Goal: Entertainment & Leisure: Consume media (video, audio)

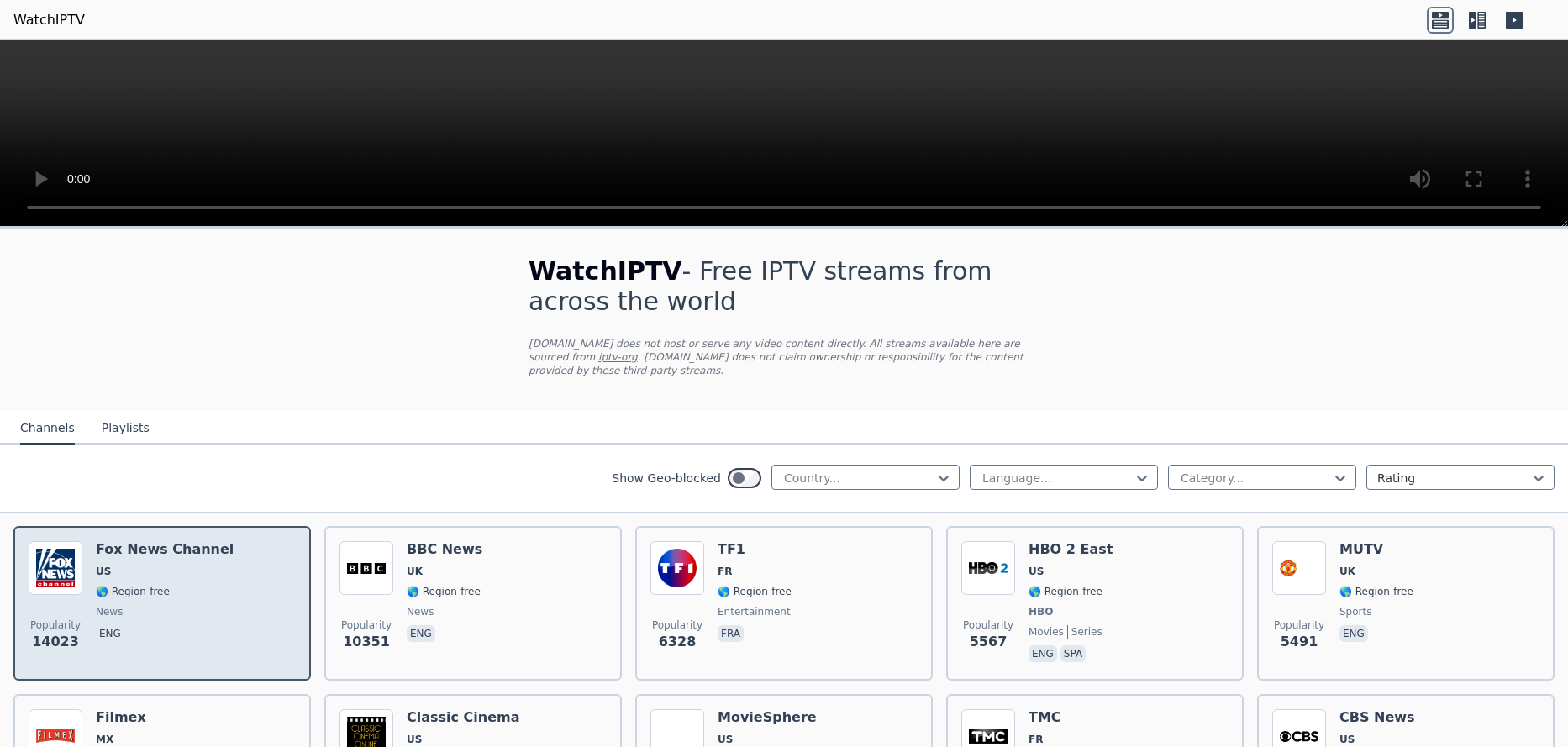
click at [69, 561] on img at bounding box center [55, 568] width 53 height 53
click at [67, 562] on img at bounding box center [55, 568] width 53 height 53
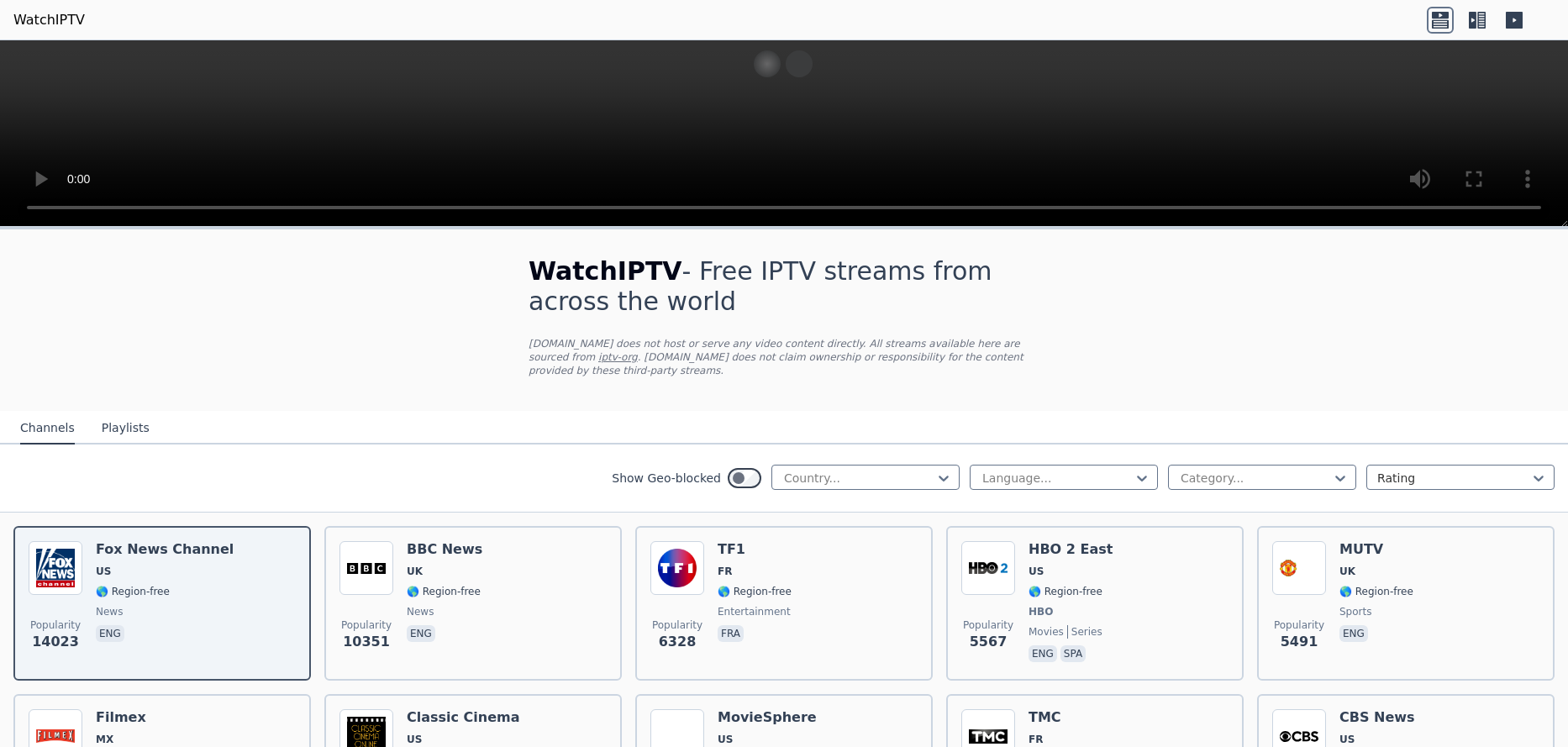
click at [769, 65] on div "Detach button" at bounding box center [767, 64] width 27 height 27
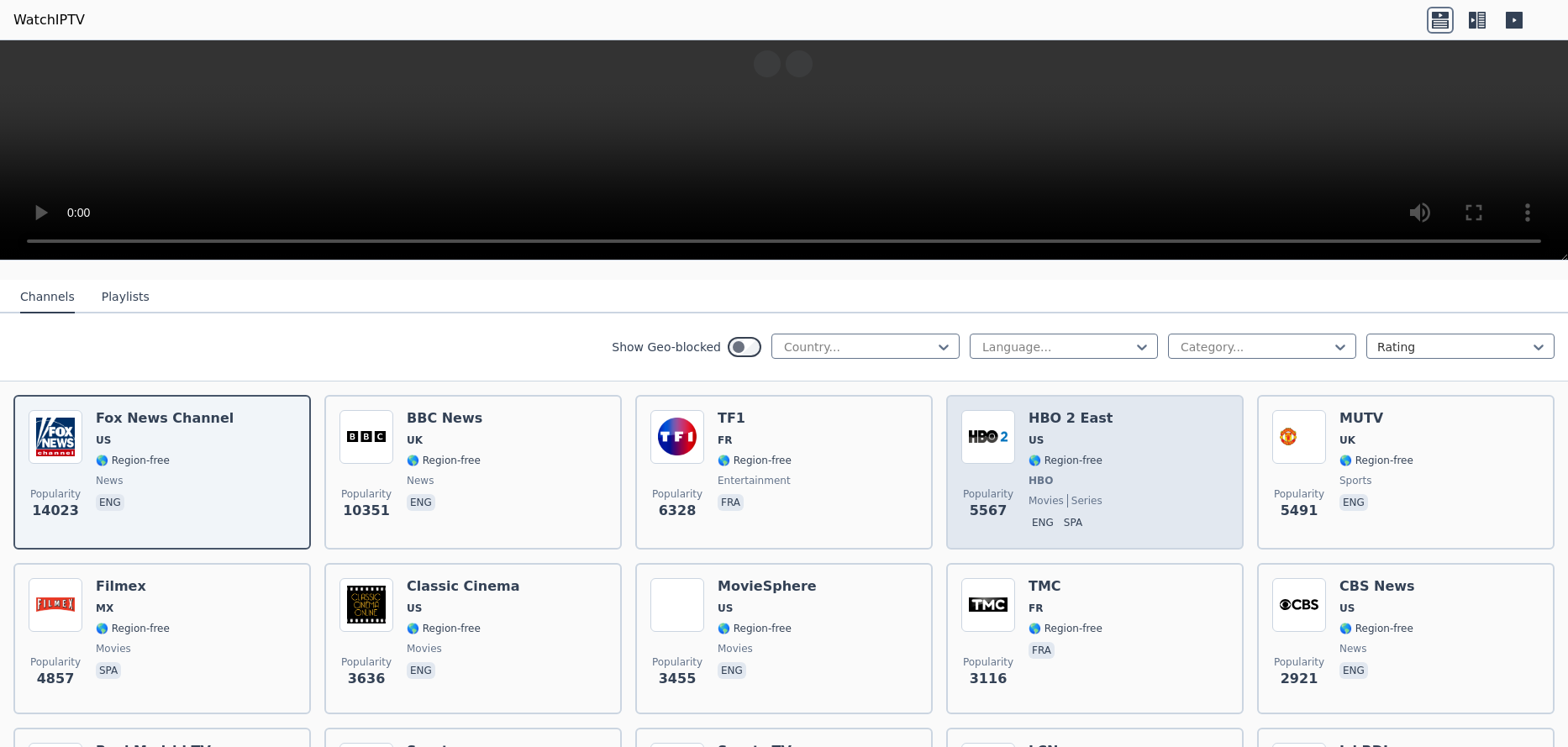
scroll to position [168, 0]
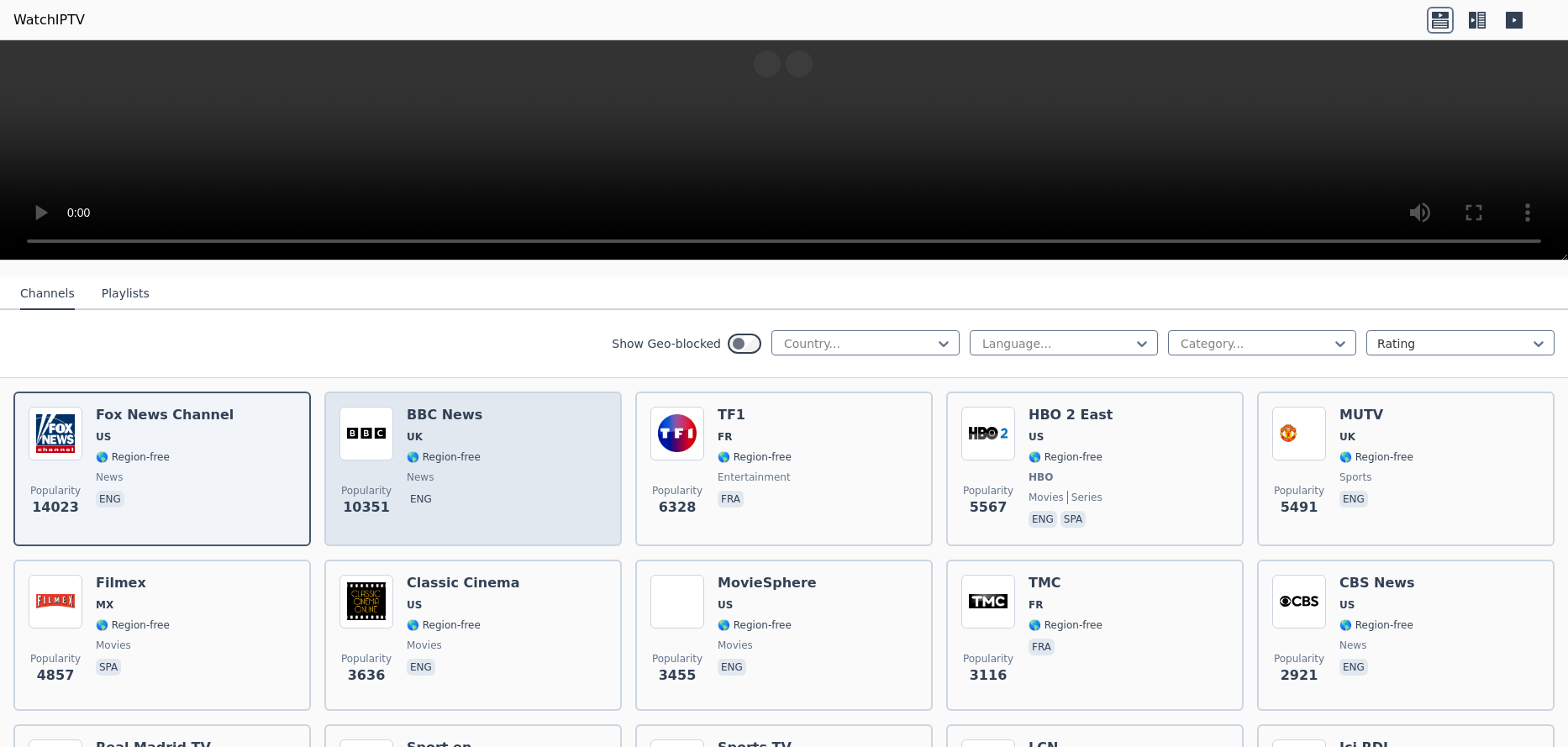
click at [408, 491] on p "eng" at bounding box center [421, 499] width 28 height 17
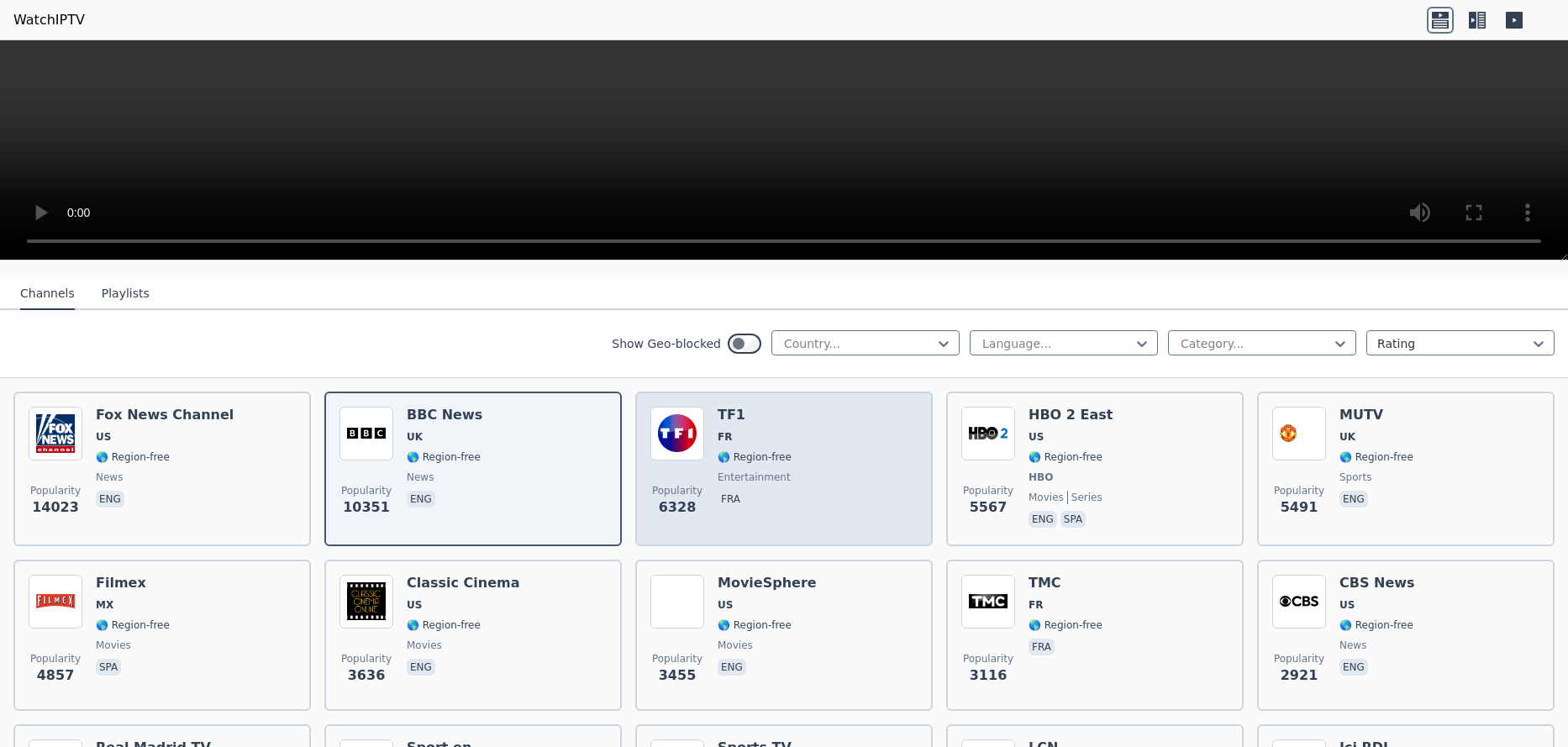
click at [706, 451] on div "Popularity 6328 TF1 FR 🌎 Region-free entertainment fra" at bounding box center [784, 469] width 267 height 125
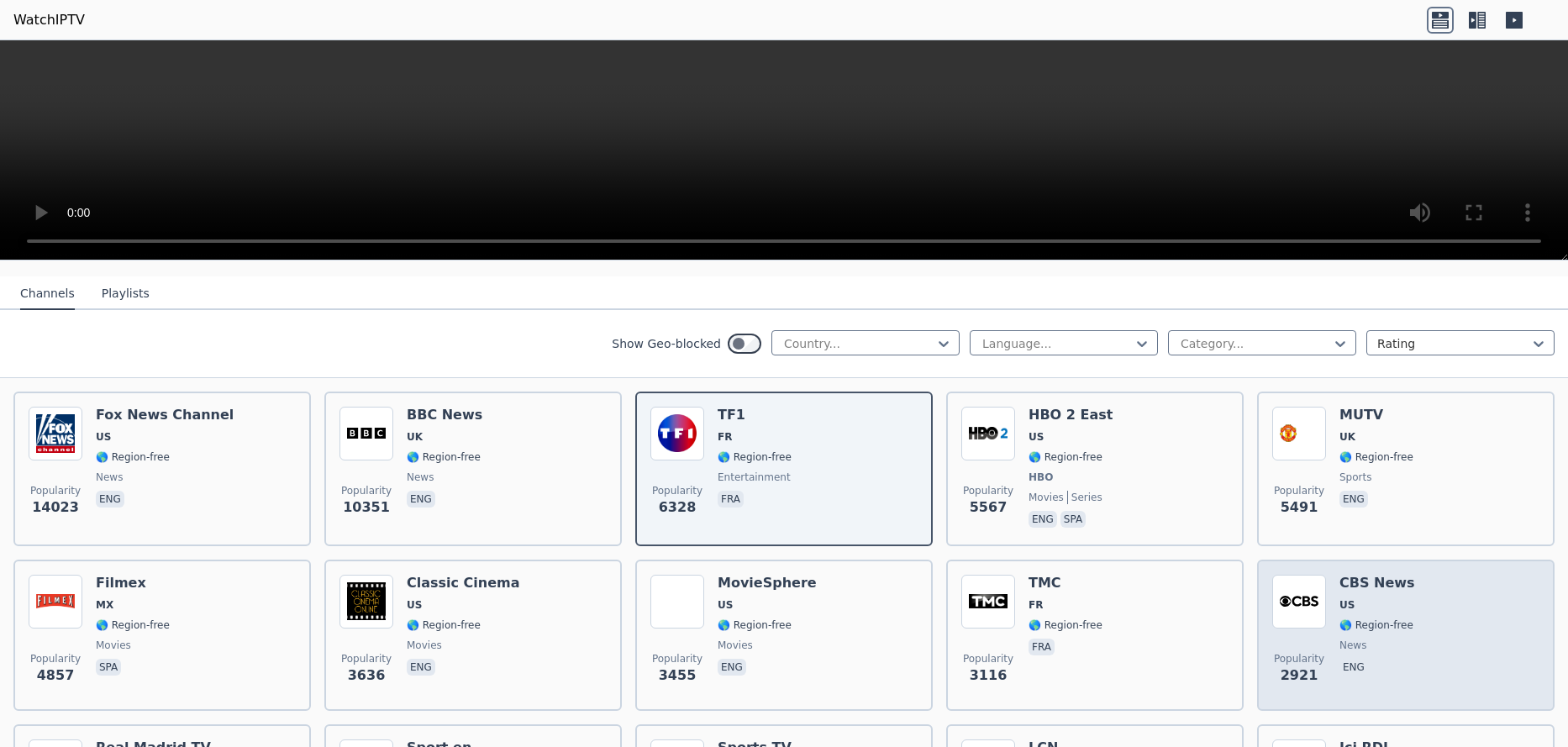
click at [1359, 598] on span "US" at bounding box center [1377, 605] width 76 height 13
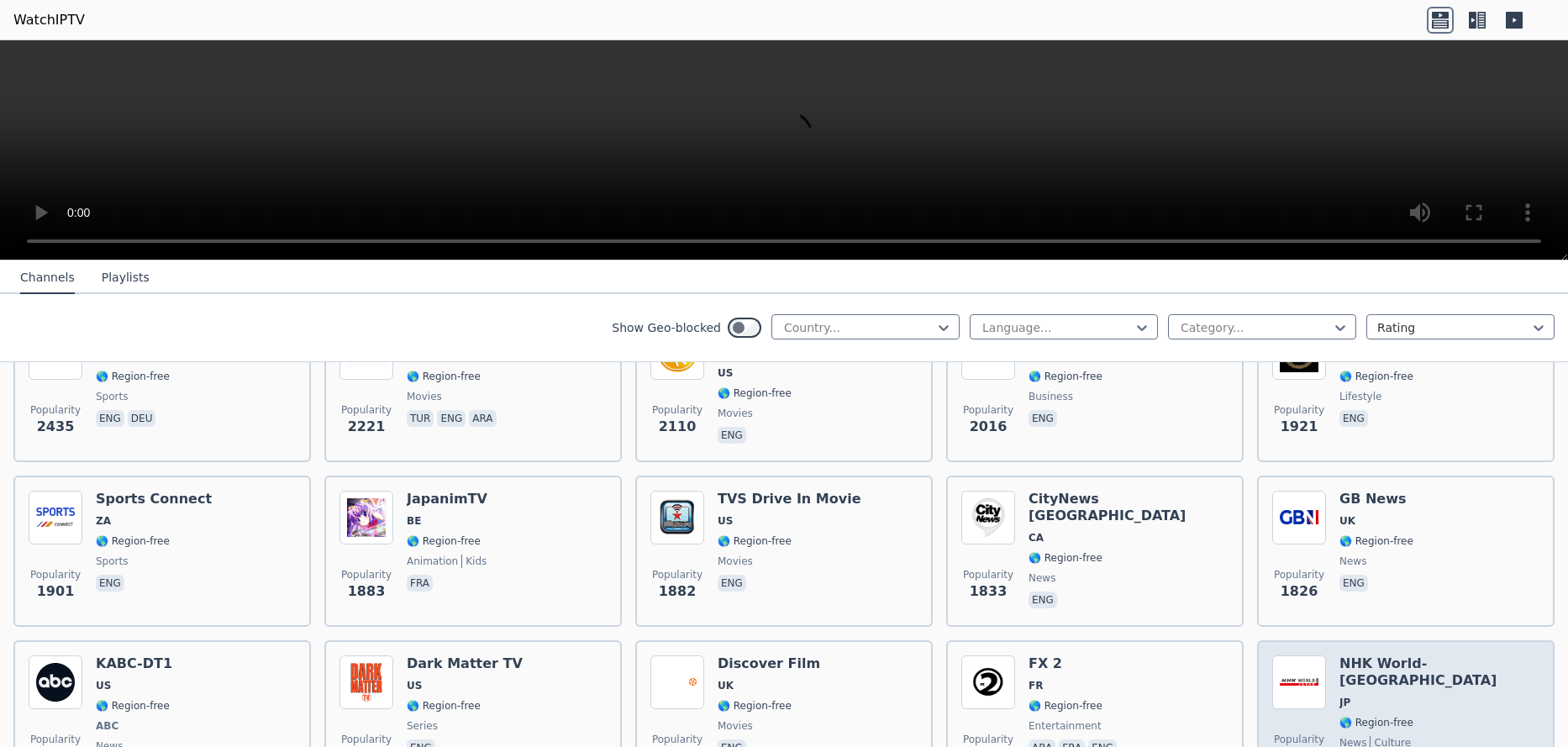
scroll to position [757, 0]
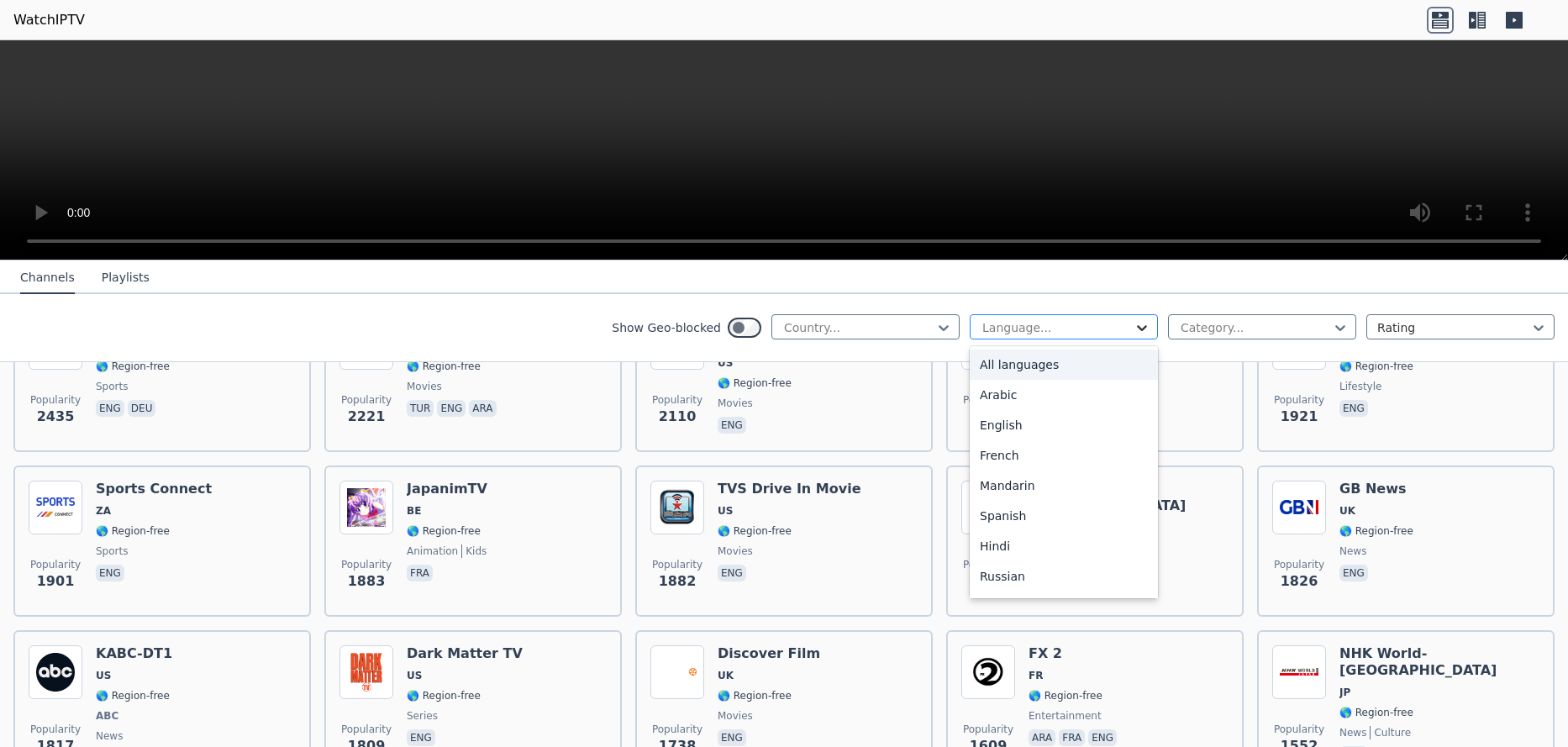
click at [1137, 329] on icon at bounding box center [1142, 328] width 10 height 6
click at [1009, 492] on div "Russian" at bounding box center [1064, 492] width 189 height 30
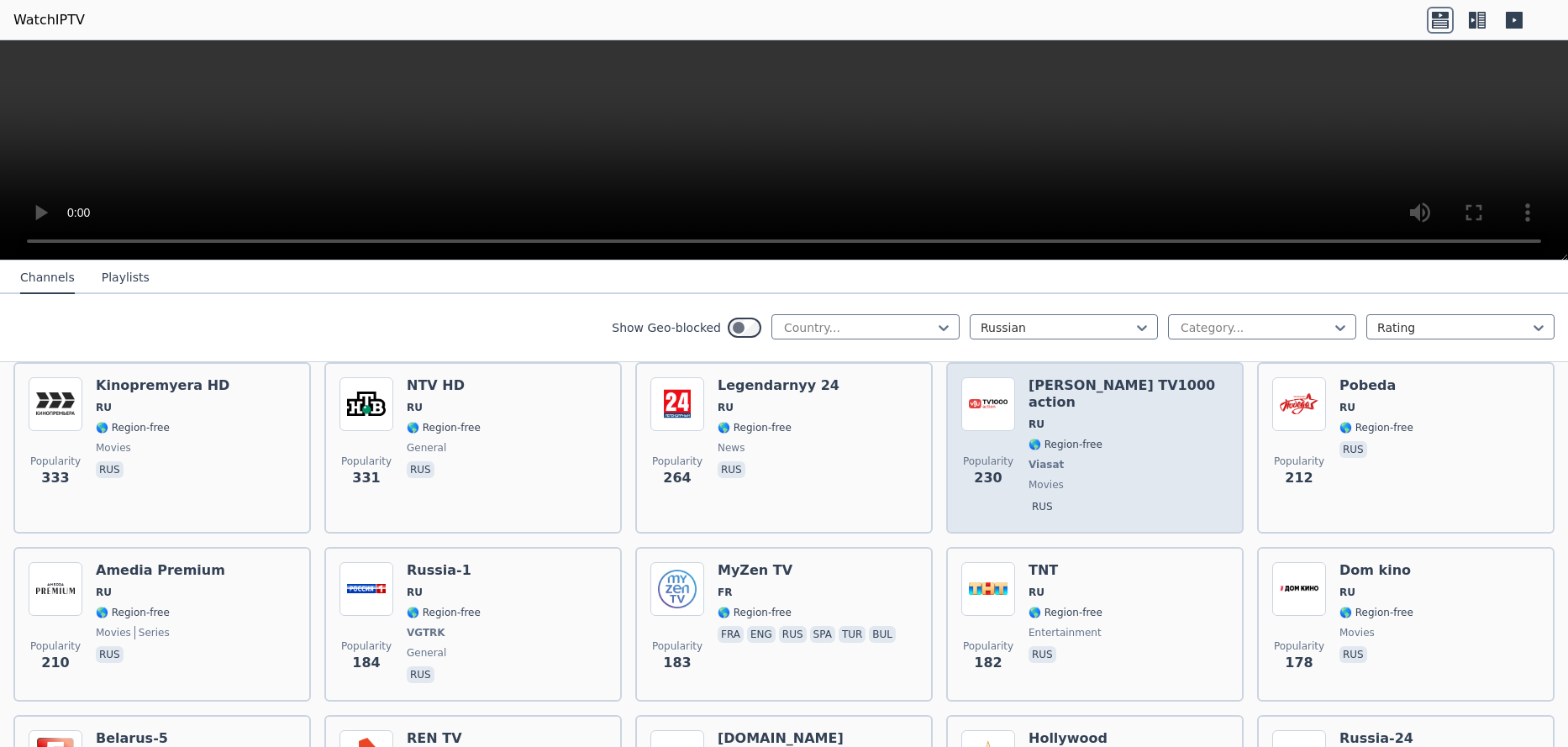
scroll to position [337, 0]
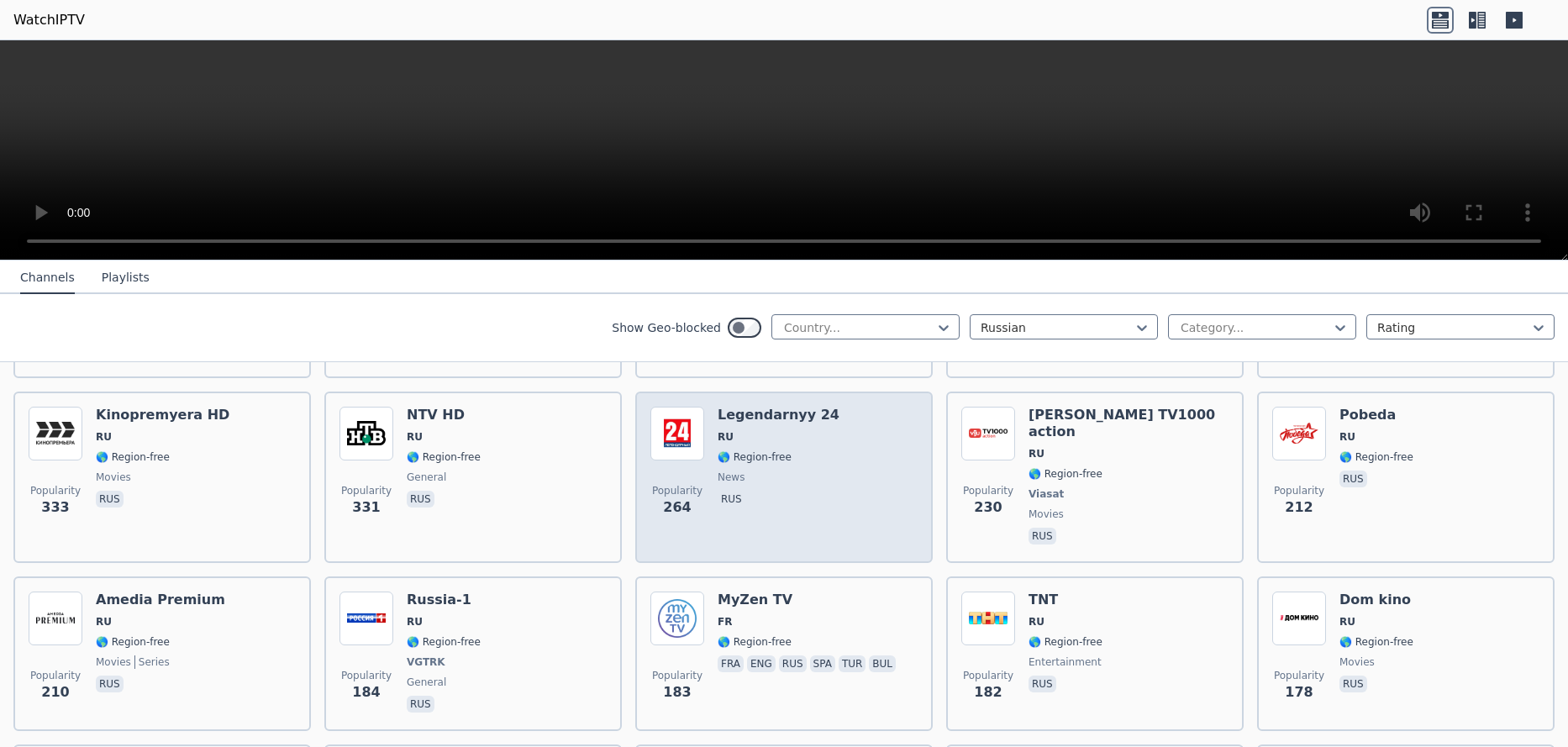
click at [810, 407] on div "Popularity 264 Legendarnyy 24 RU 🌎 Region-free news rus" at bounding box center [784, 477] width 267 height 142
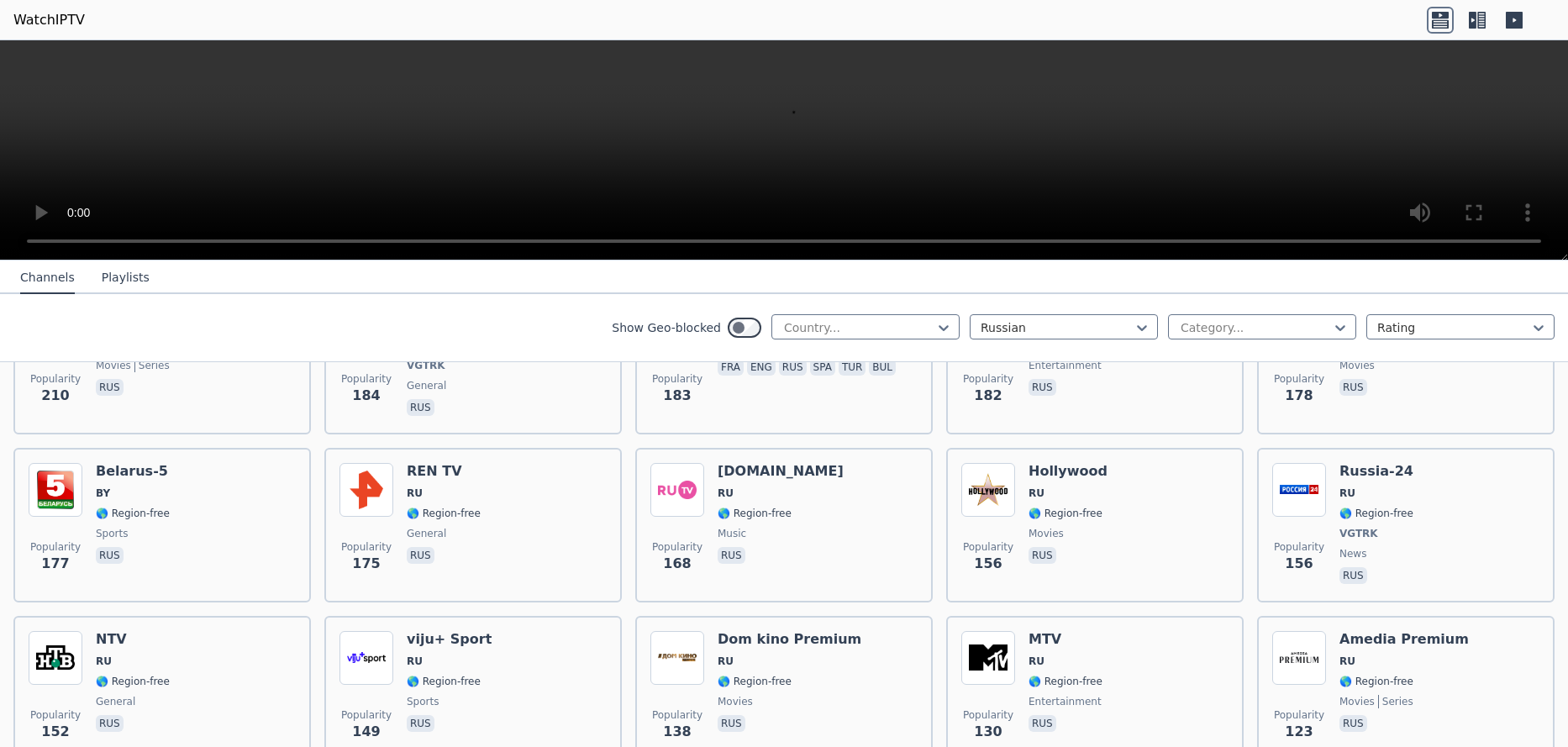
scroll to position [505, 0]
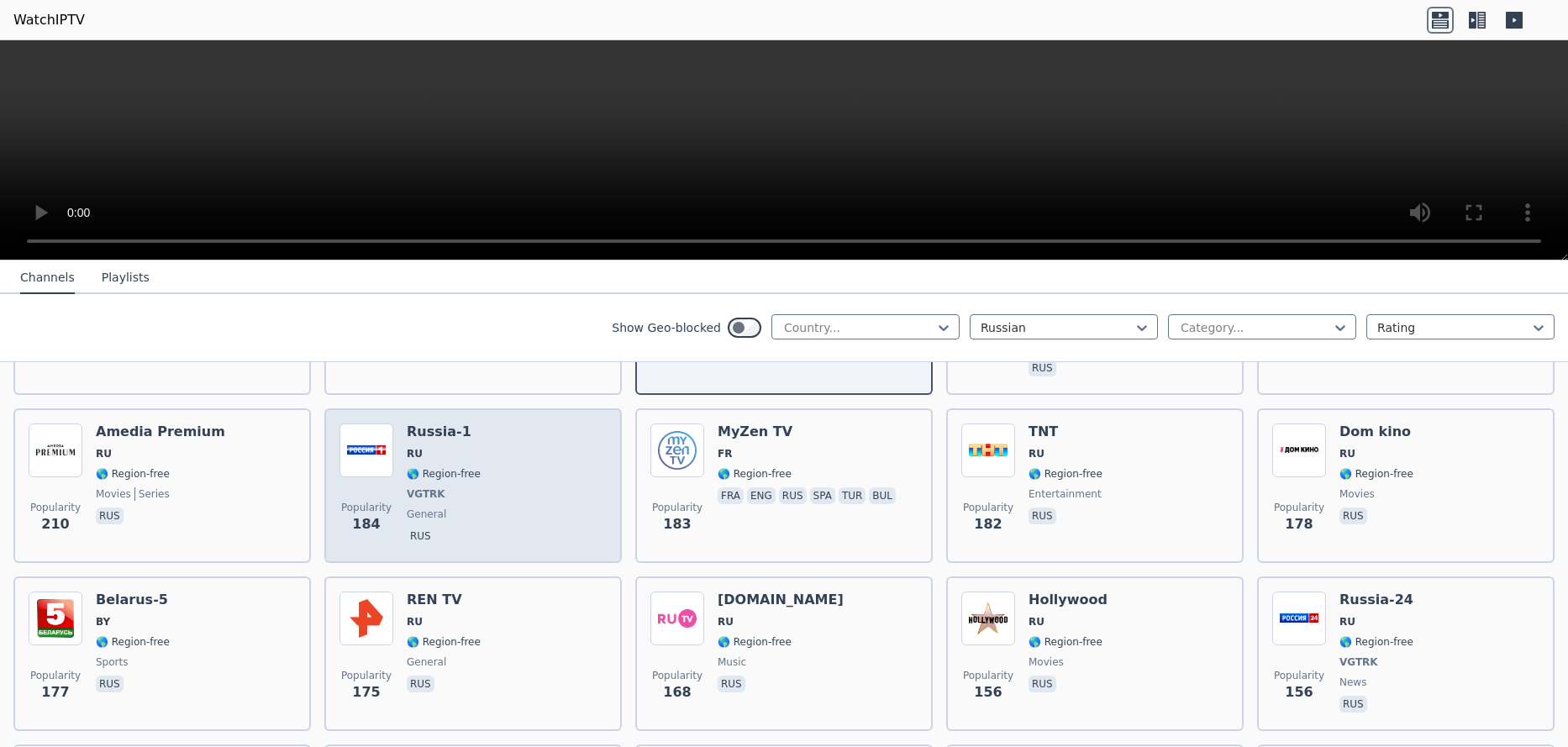
click at [369, 426] on img at bounding box center [366, 451] width 53 height 53
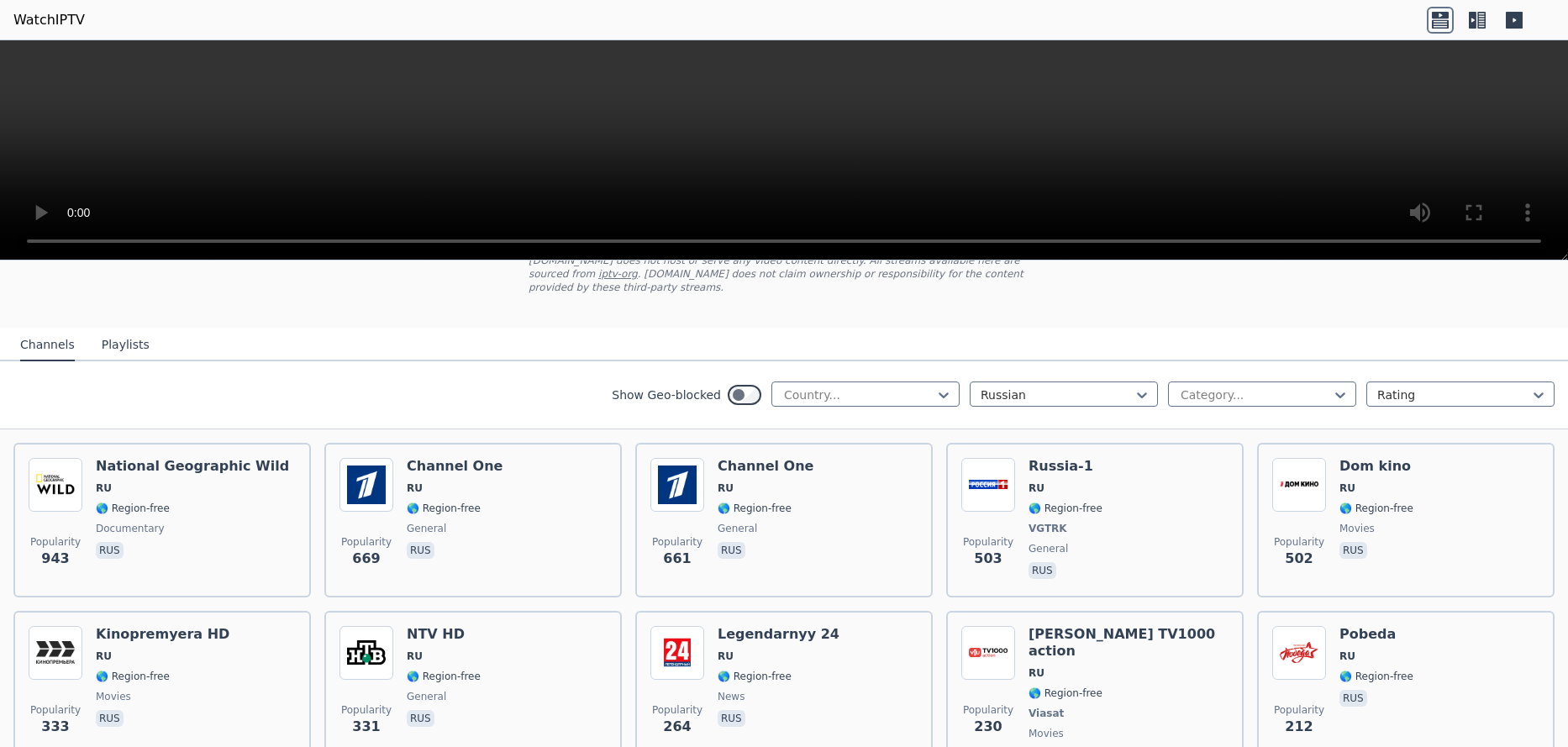
scroll to position [0, 0]
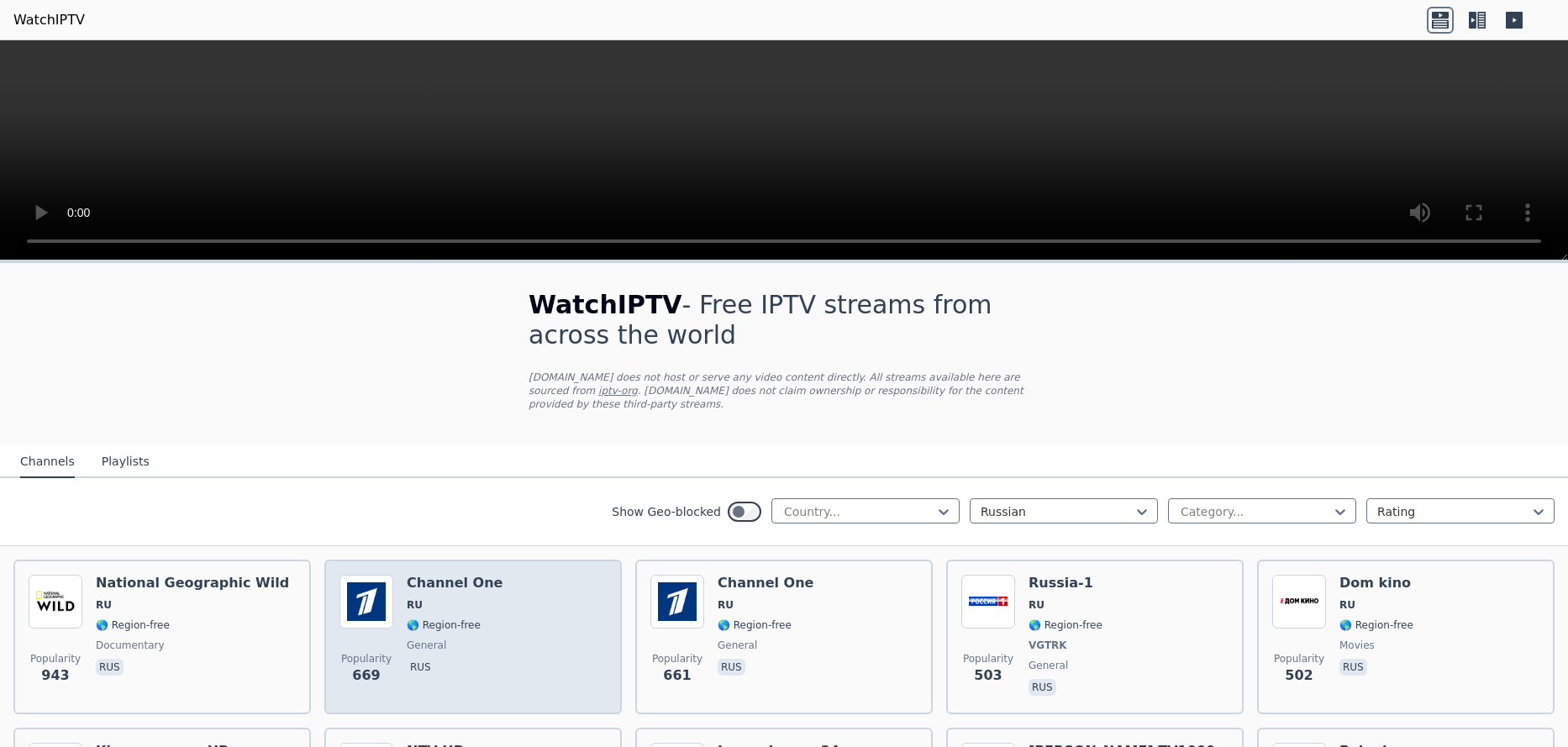
click at [392, 575] on div "Popularity 669 Channel One RU 🌎 Region-free general [DEMOGRAPHIC_DATA]" at bounding box center [473, 637] width 267 height 125
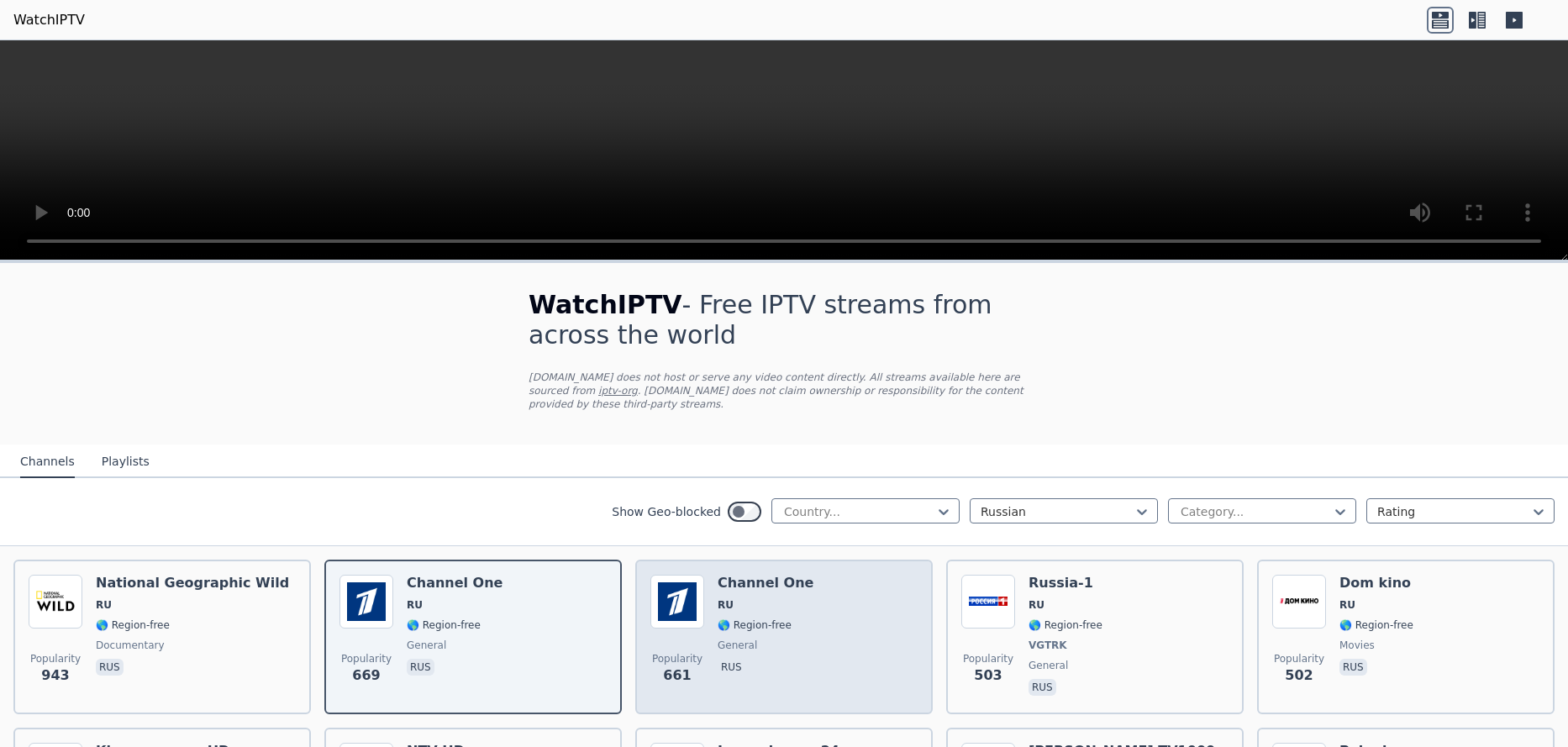
click at [731, 619] on span "🌎 Region-free" at bounding box center [754, 625] width 74 height 13
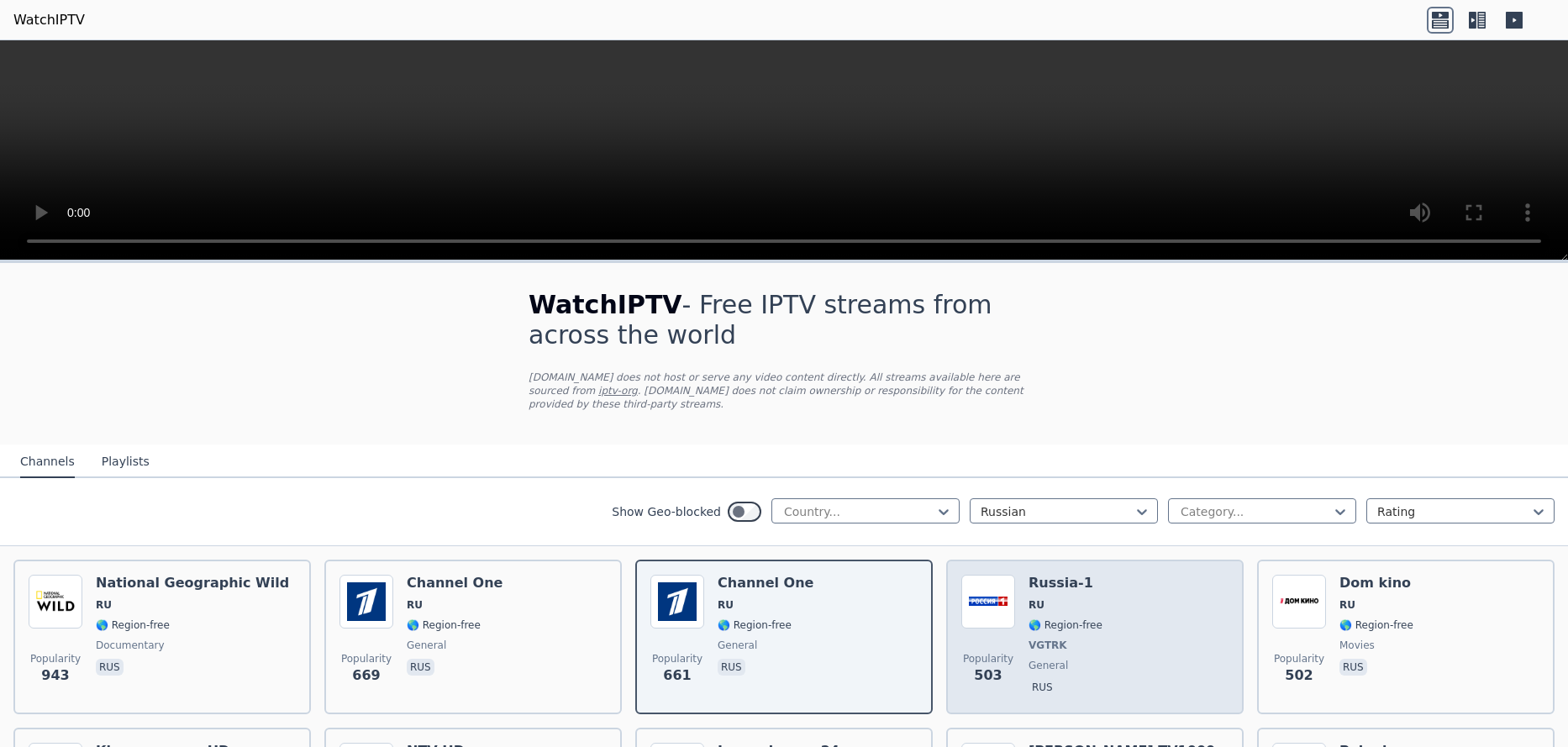
click at [985, 591] on img at bounding box center [988, 602] width 53 height 53
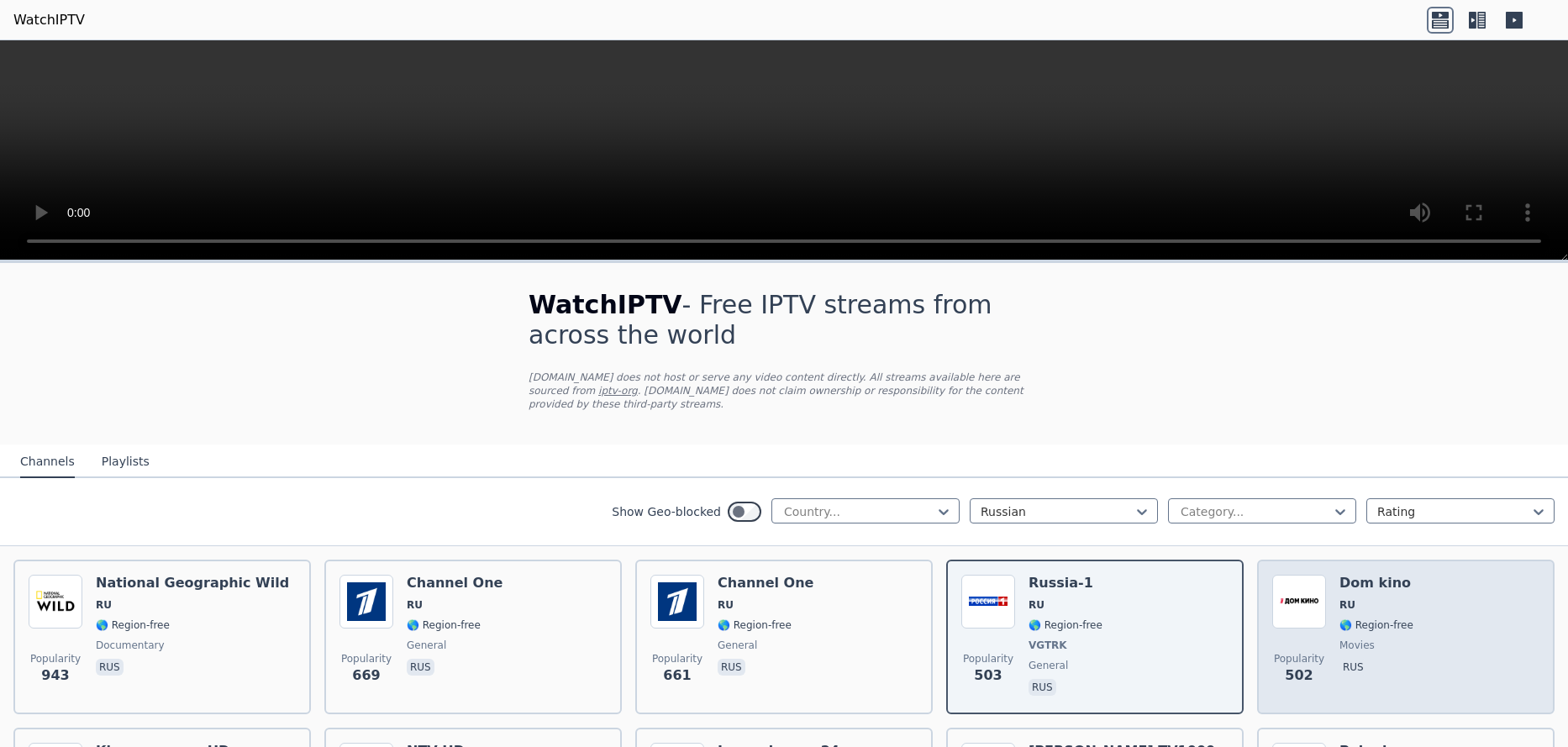
click at [1339, 619] on span "🌎 Region-free" at bounding box center [1376, 625] width 74 height 13
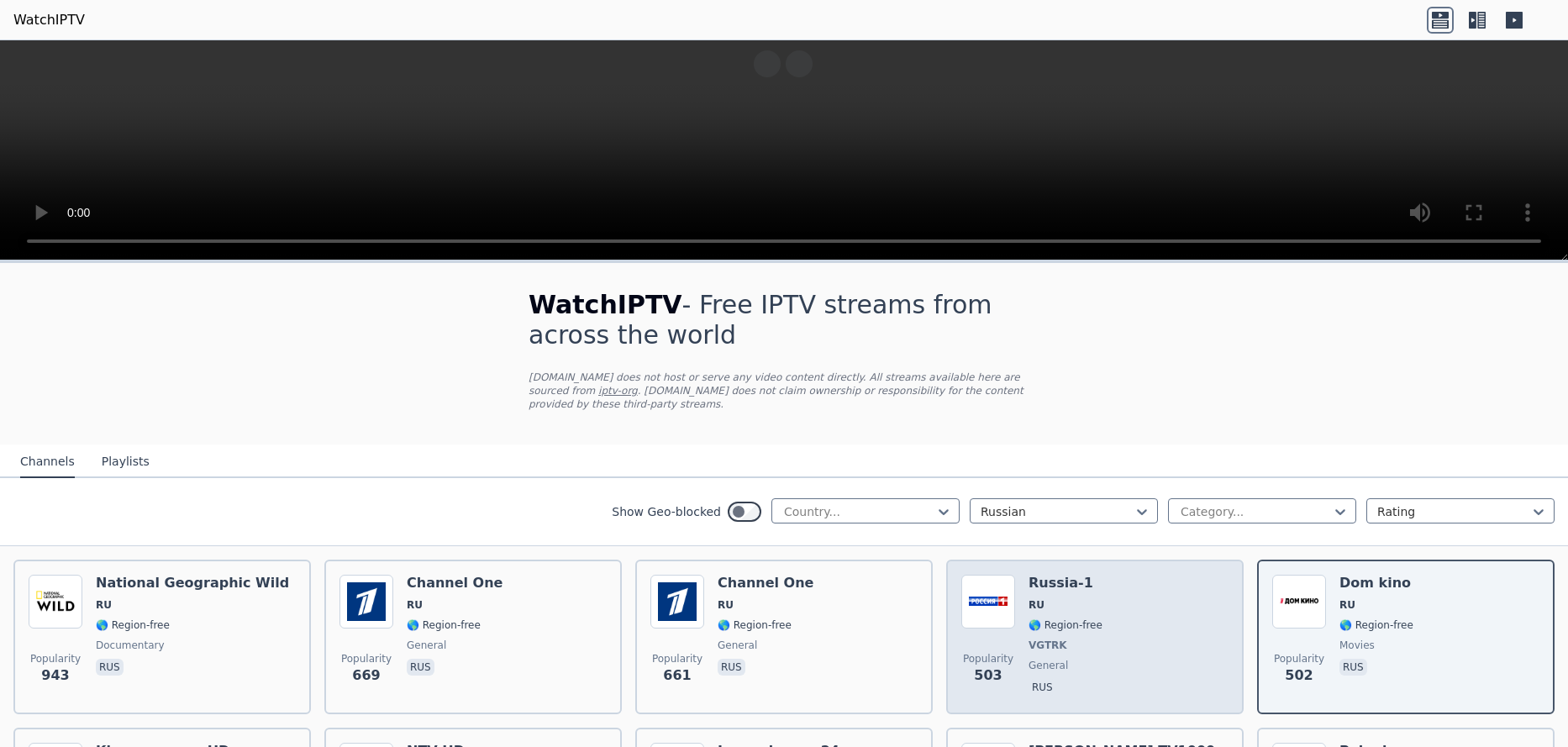
click at [1051, 619] on span "🌎 Region-free" at bounding box center [1065, 625] width 74 height 13
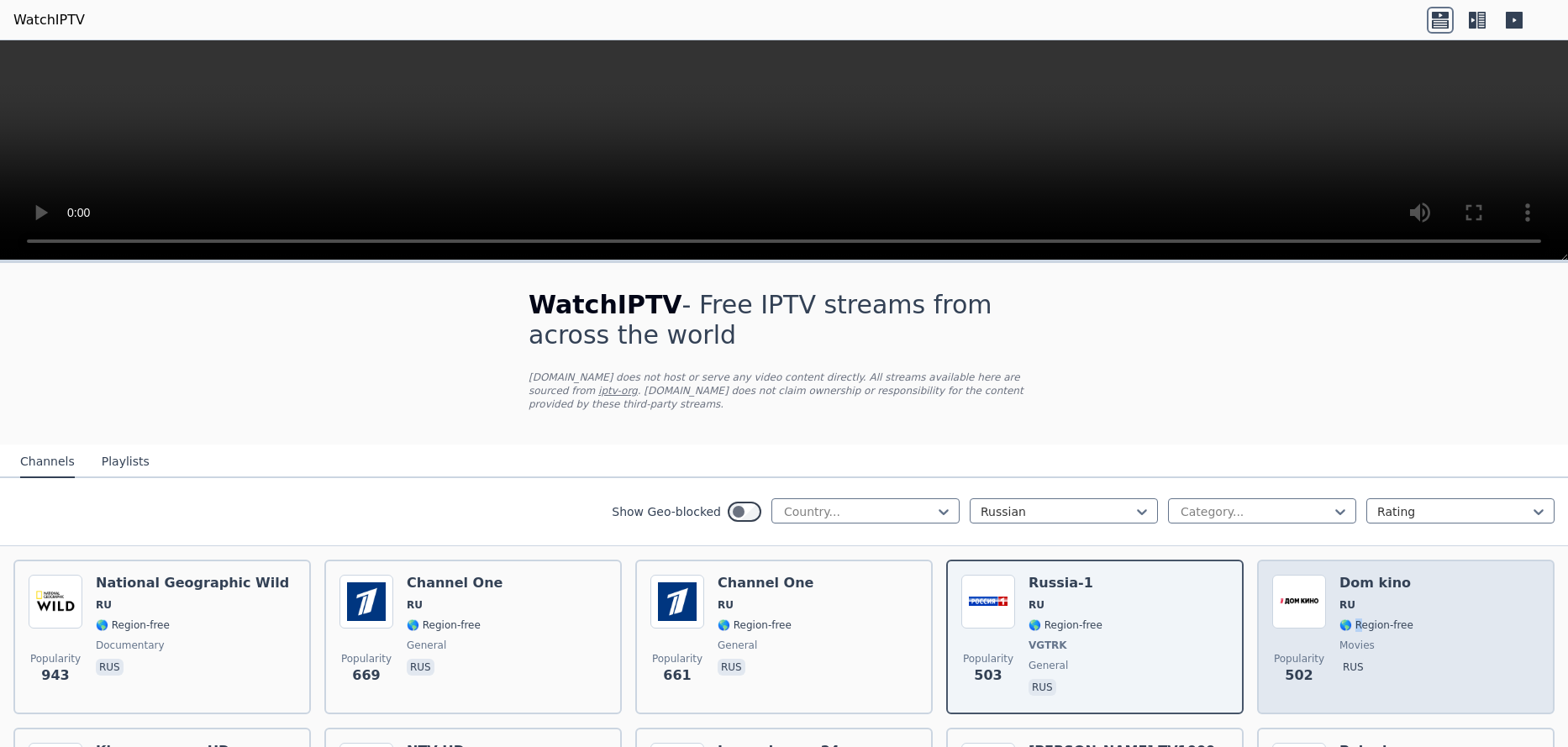
click at [1347, 619] on span "🌎 Region-free" at bounding box center [1376, 625] width 74 height 13
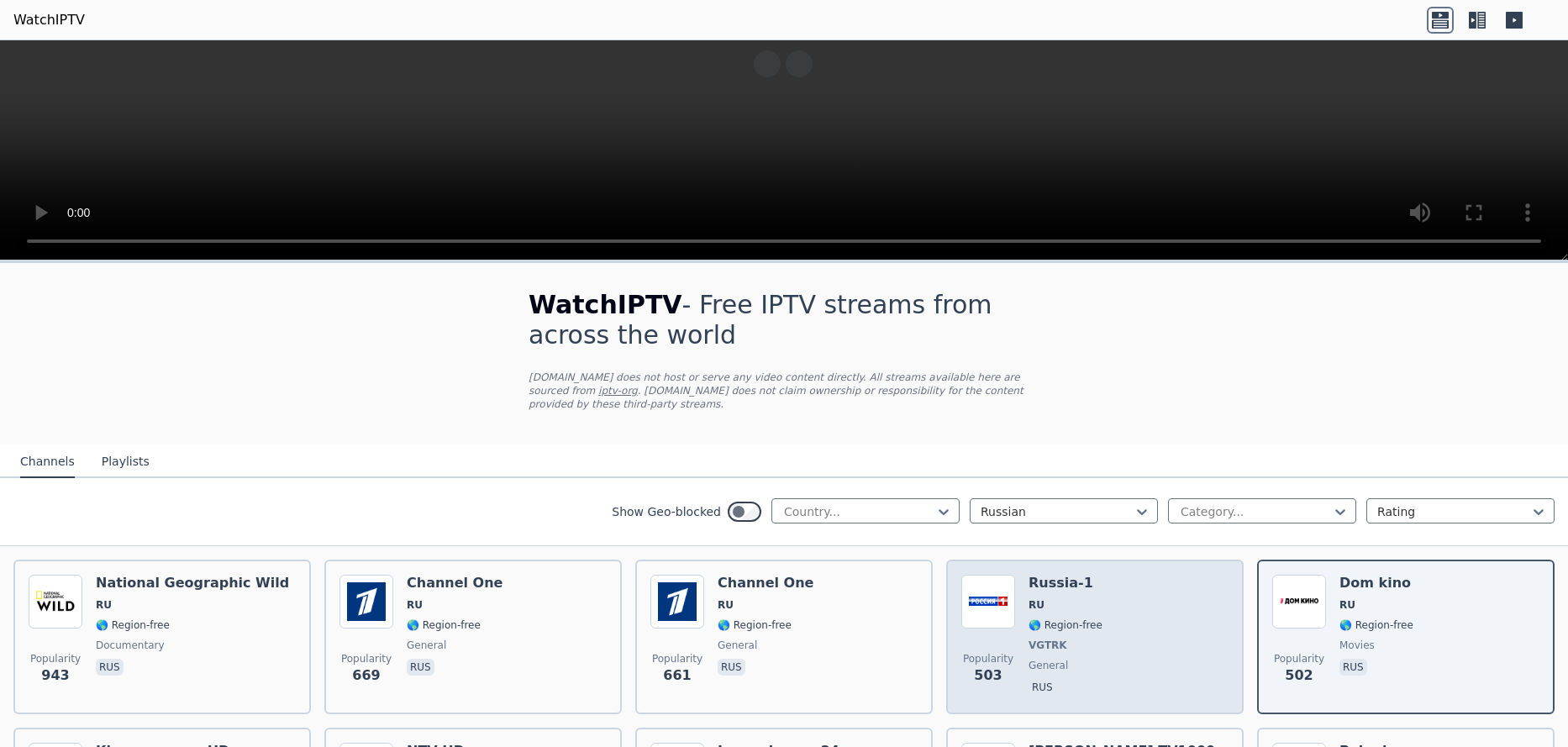
click at [1029, 598] on span "RU" at bounding box center [1037, 605] width 16 height 13
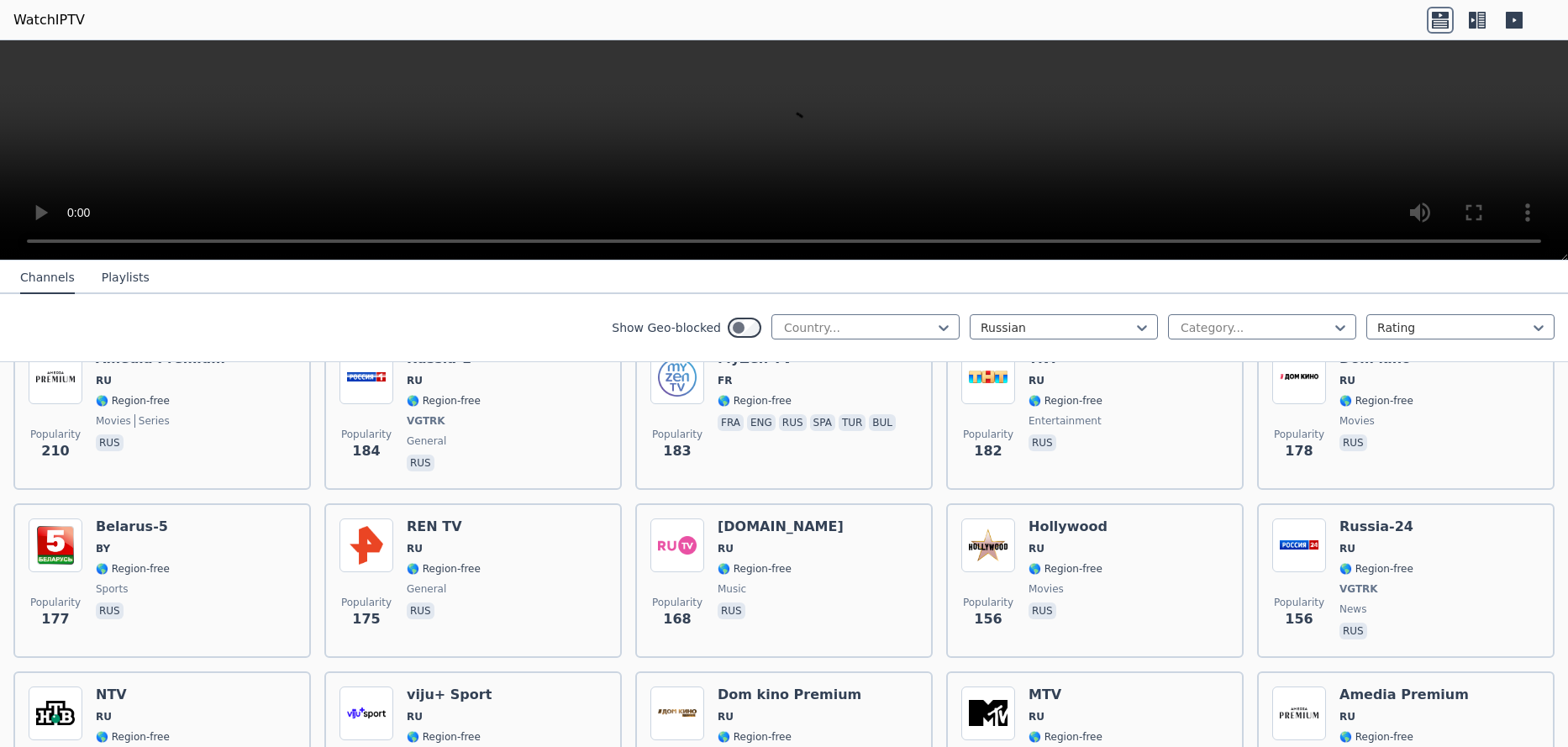
scroll to position [589, 0]
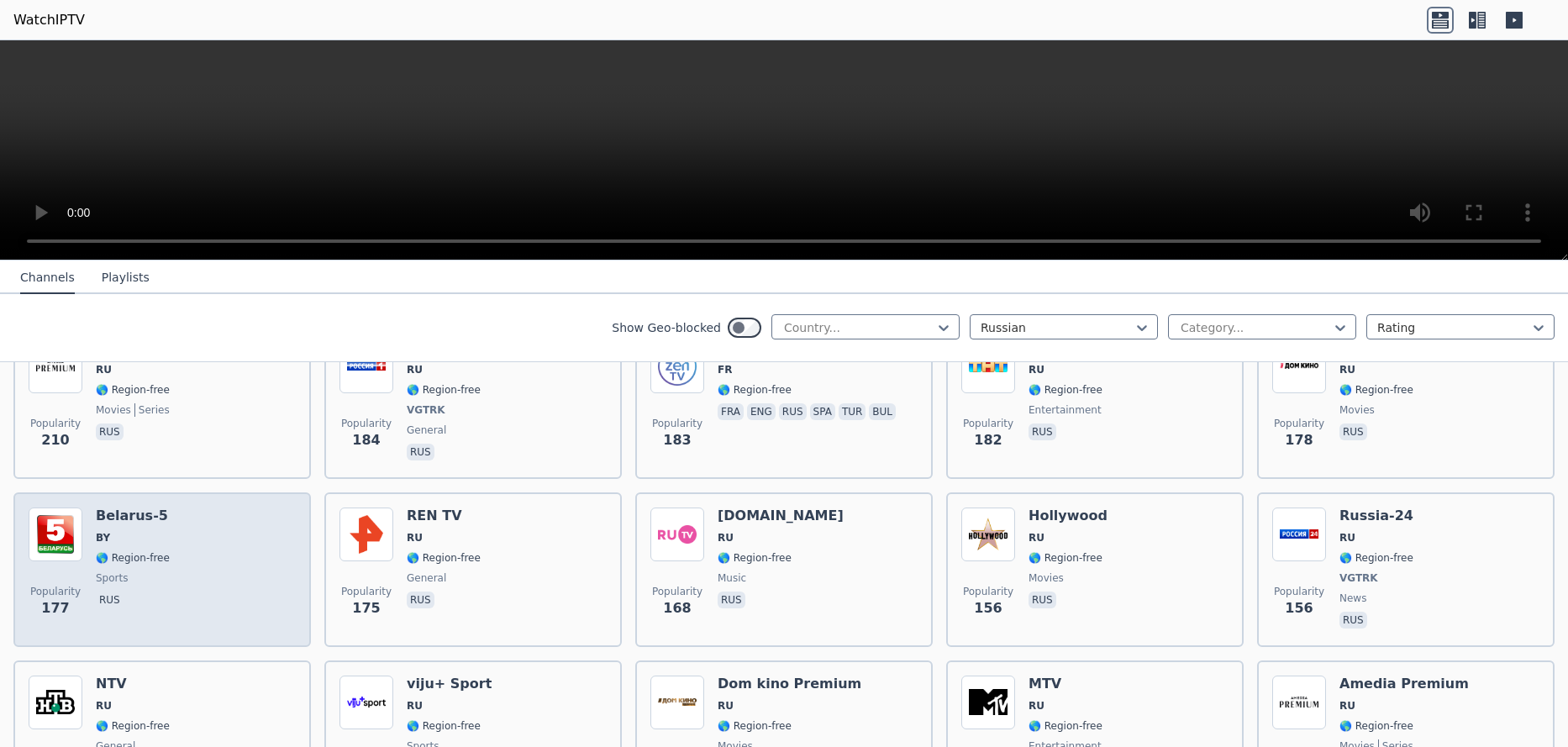
click at [106, 507] on h6 "Belarus-5" at bounding box center [133, 516] width 74 height 17
click at [120, 551] on span "🌎 Region-free" at bounding box center [133, 557] width 74 height 13
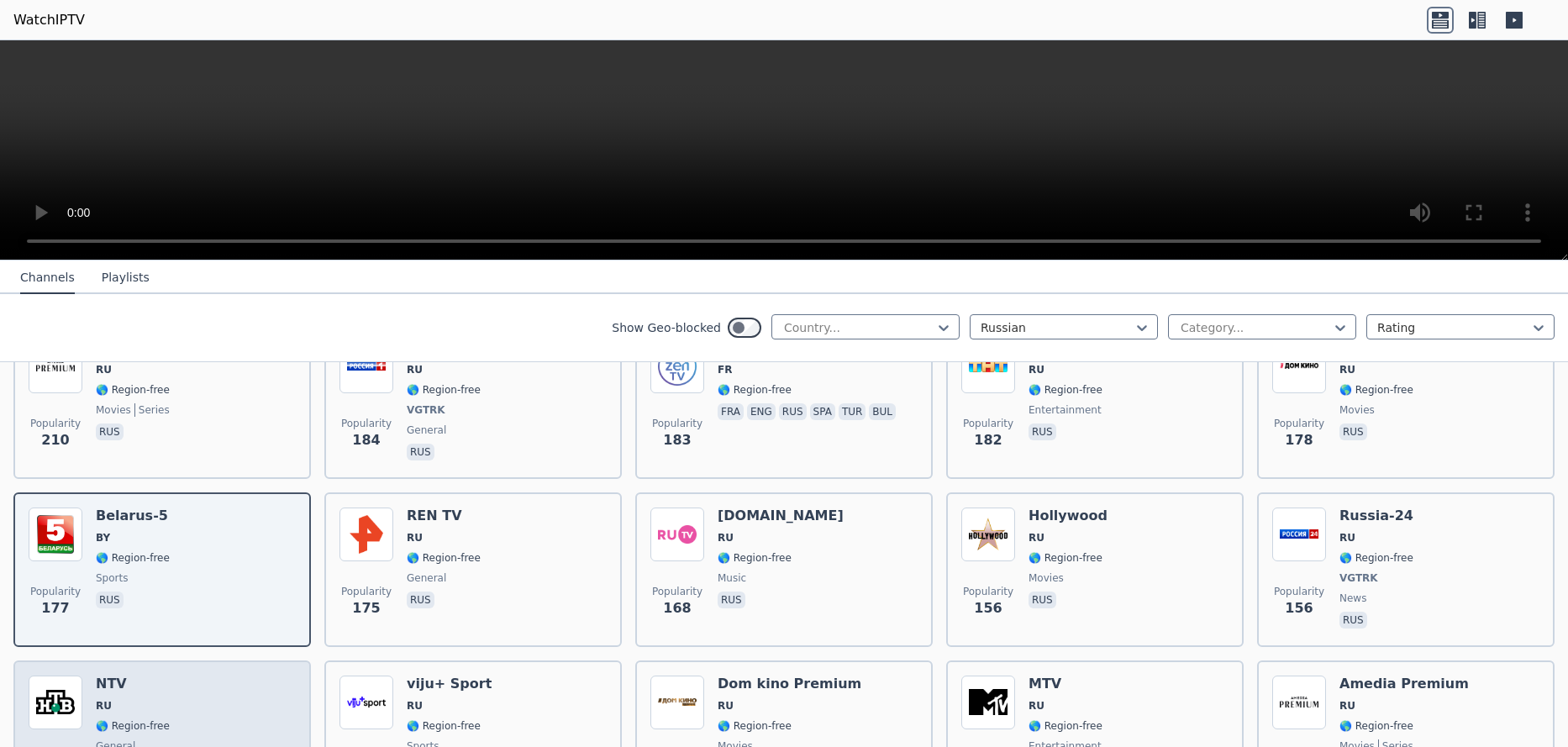
click at [106, 719] on span "🌎 Region-free" at bounding box center [133, 726] width 74 height 13
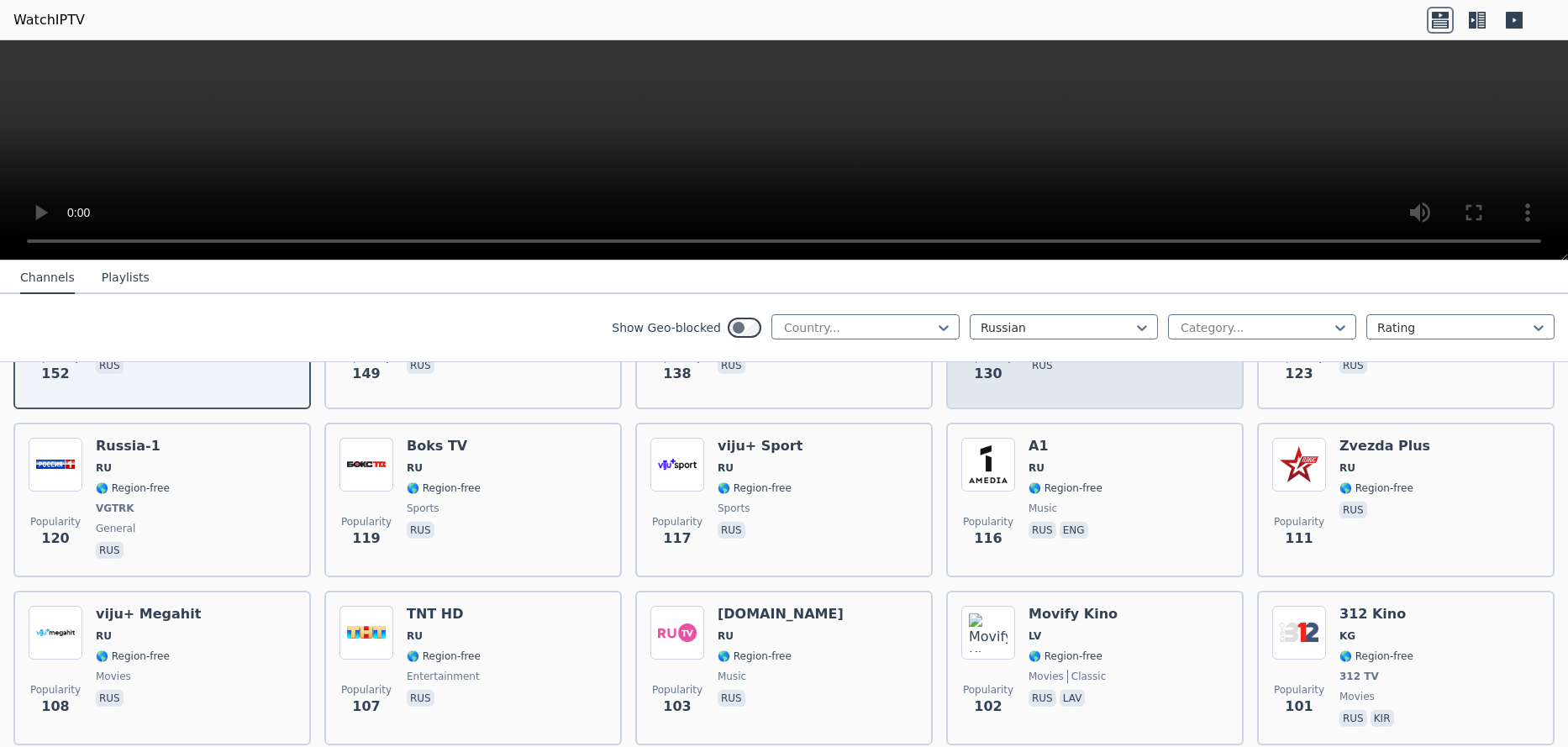
scroll to position [1177, 0]
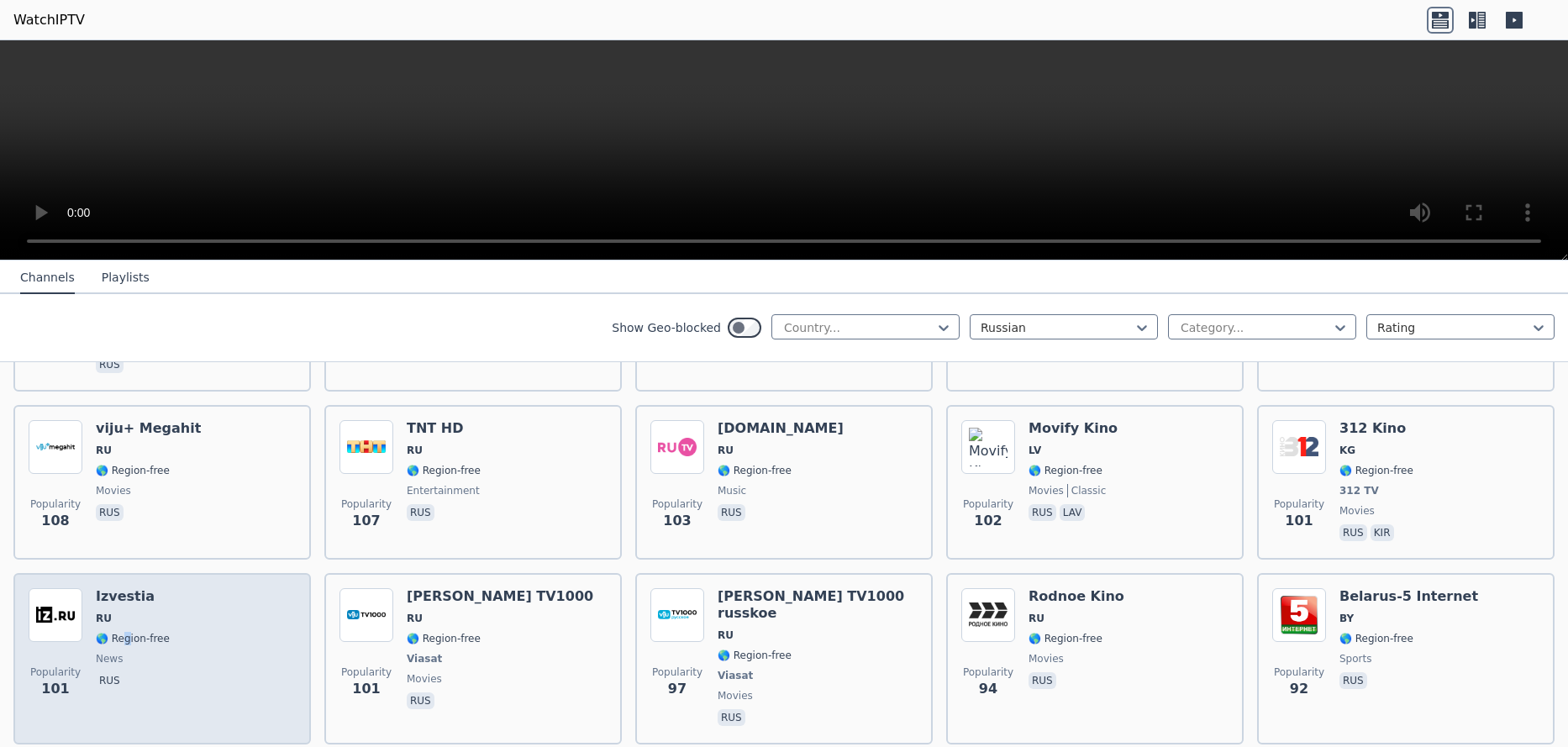
click at [126, 632] on span "🌎 Region-free" at bounding box center [133, 638] width 74 height 13
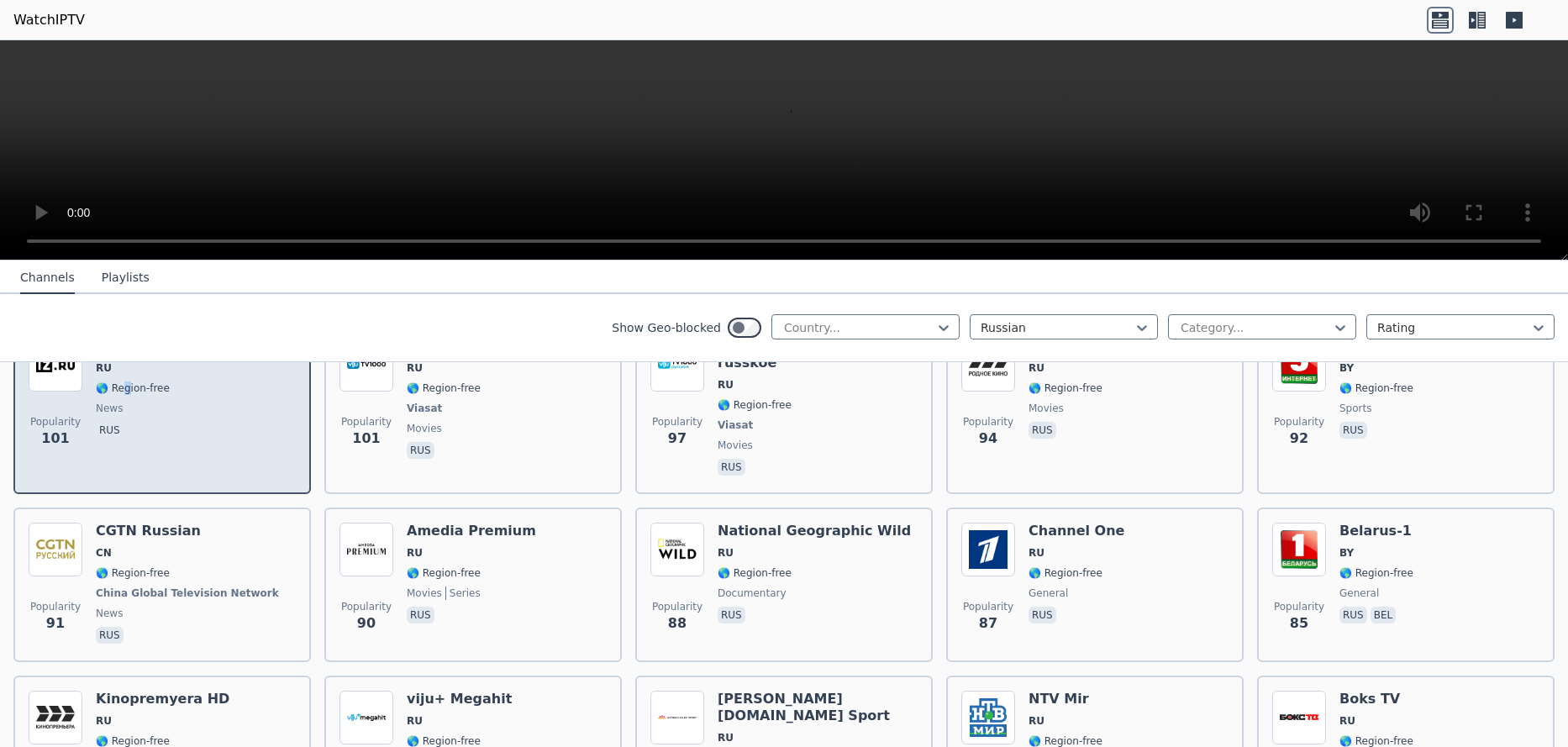
scroll to position [1429, 0]
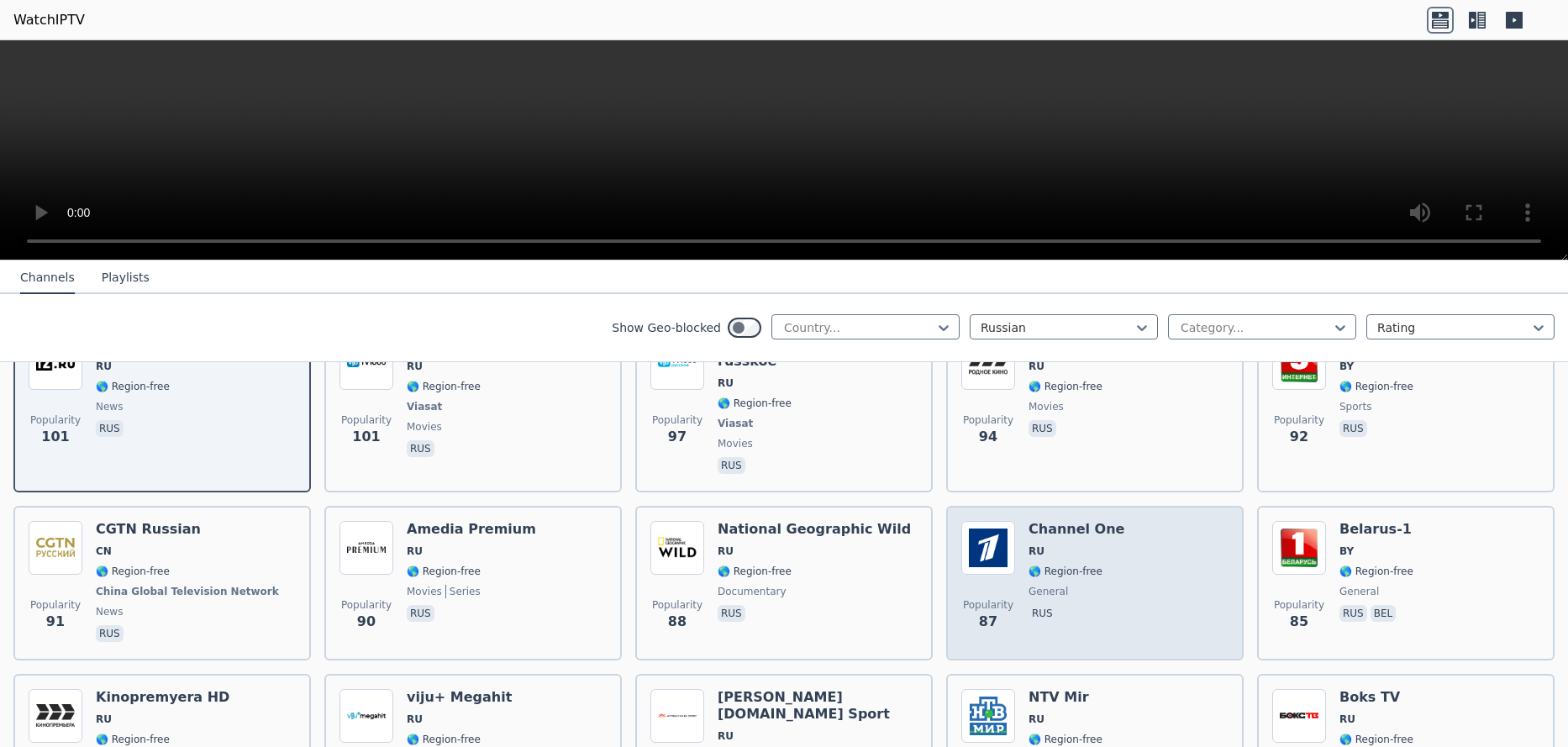
click at [1018, 521] on div "Popularity 87 Channel One RU 🌎 Region-free general [DEMOGRAPHIC_DATA]" at bounding box center [1095, 583] width 267 height 125
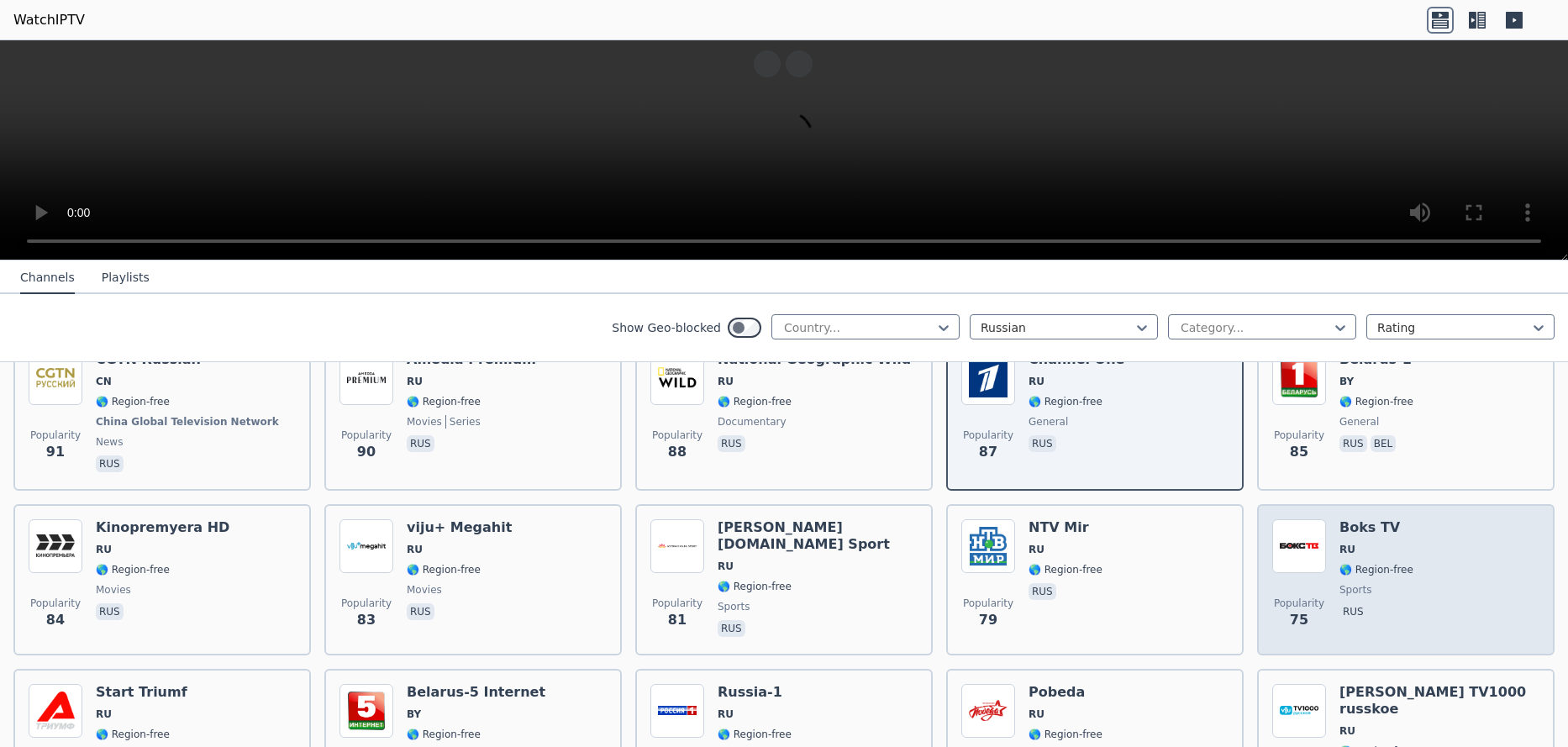
scroll to position [1766, 0]
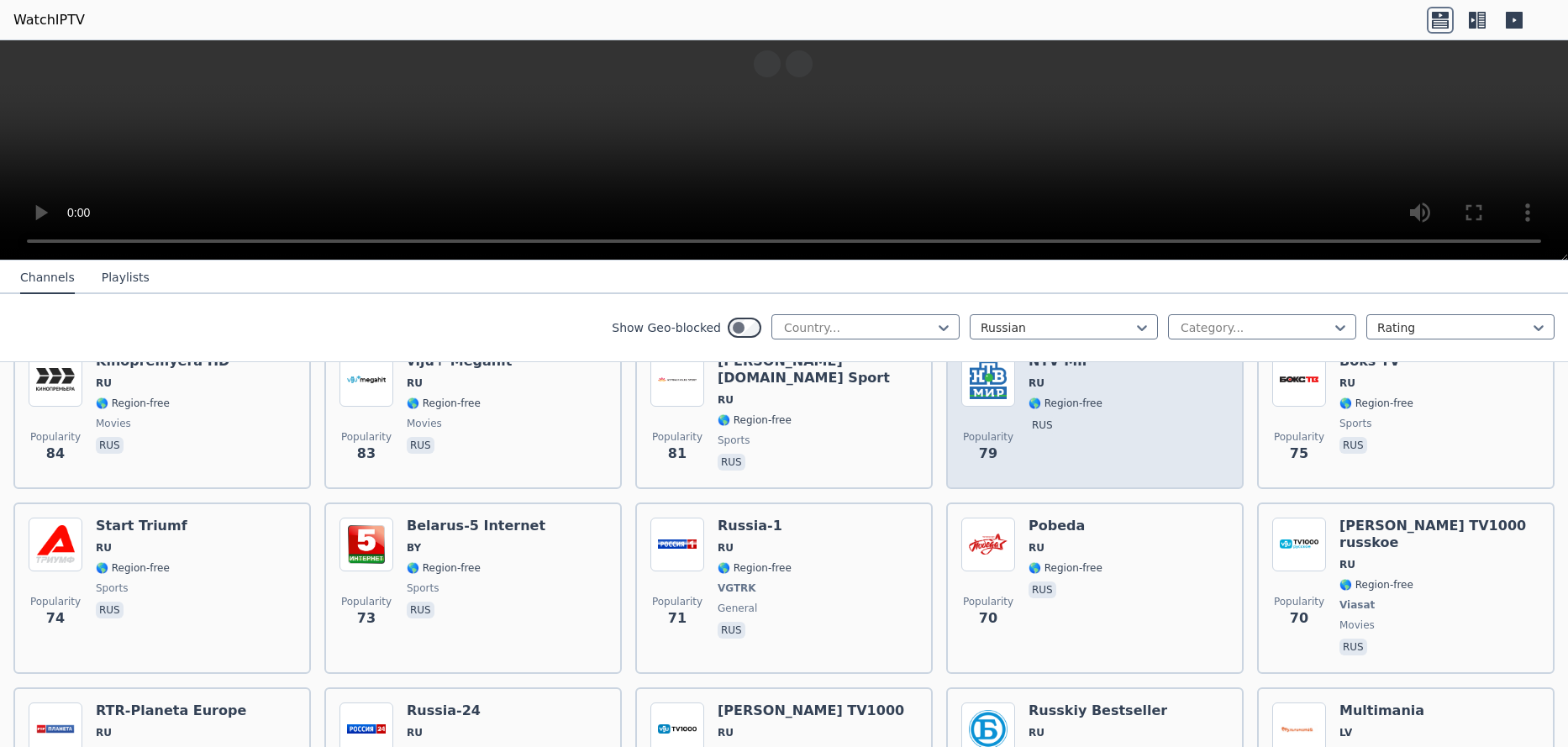
click at [1016, 381] on div "Popularity 79 NTV Mir RU 🌎 Region-free rus" at bounding box center [1095, 414] width 267 height 121
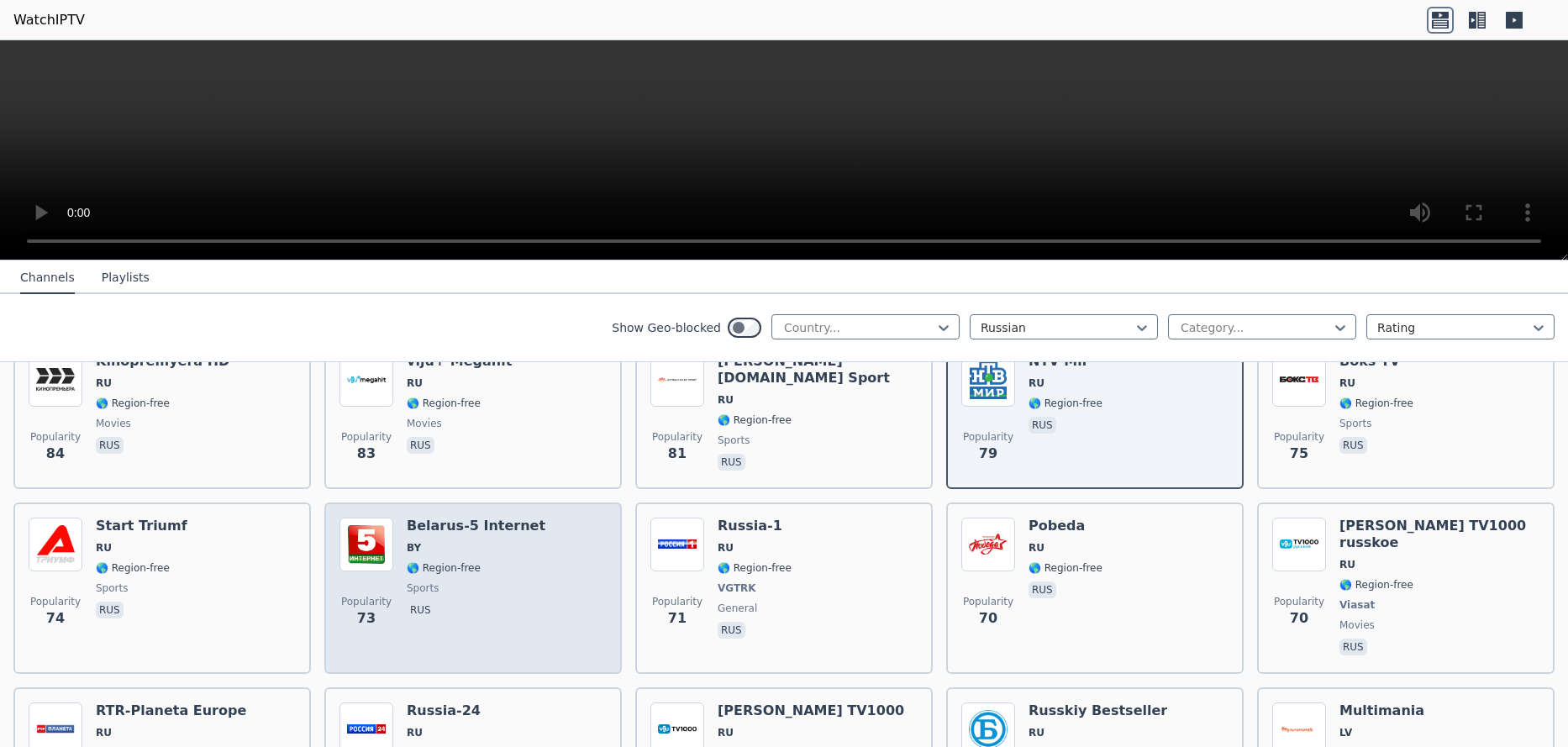
click at [434, 562] on span "🌎 Region-free" at bounding box center [443, 568] width 74 height 13
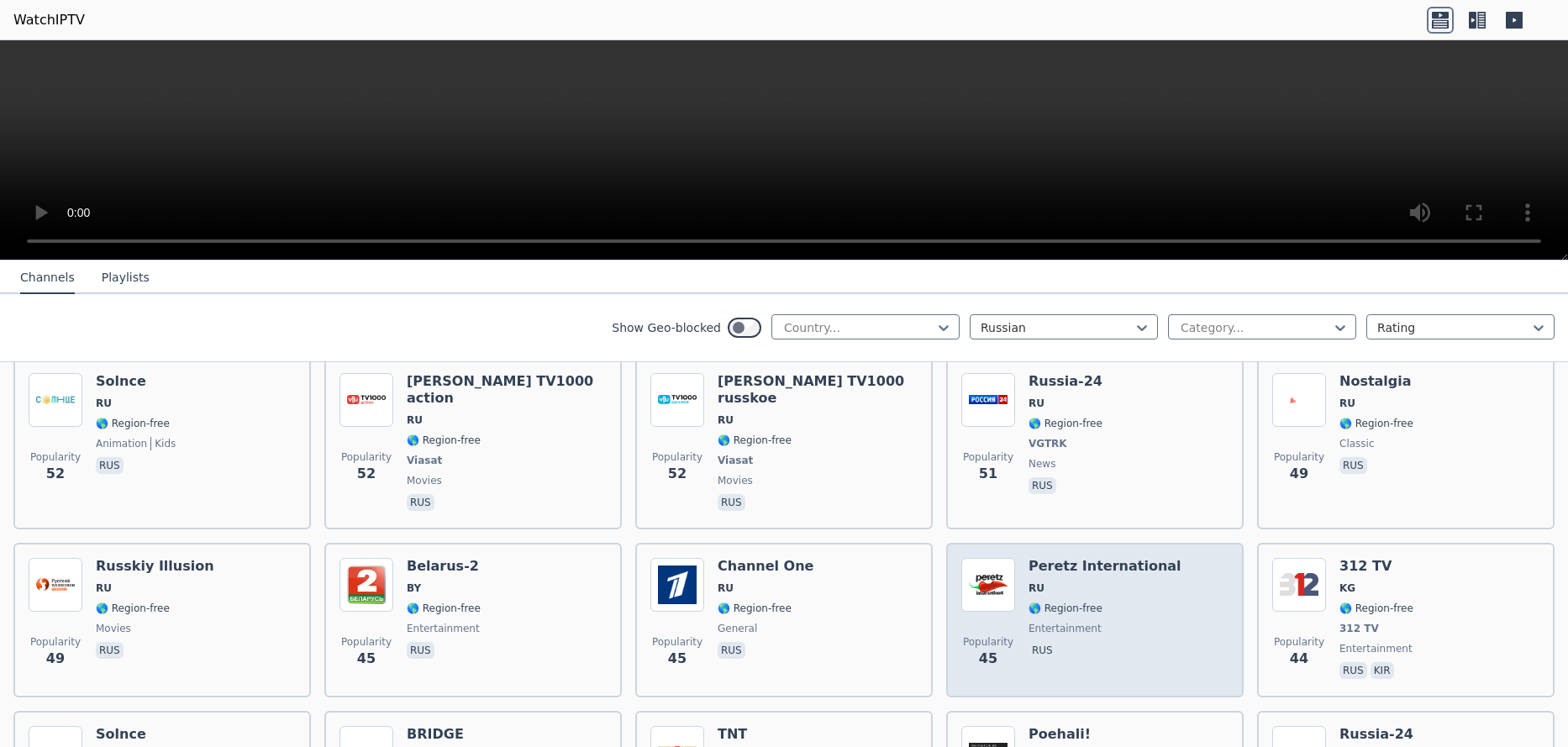
scroll to position [2606, 0]
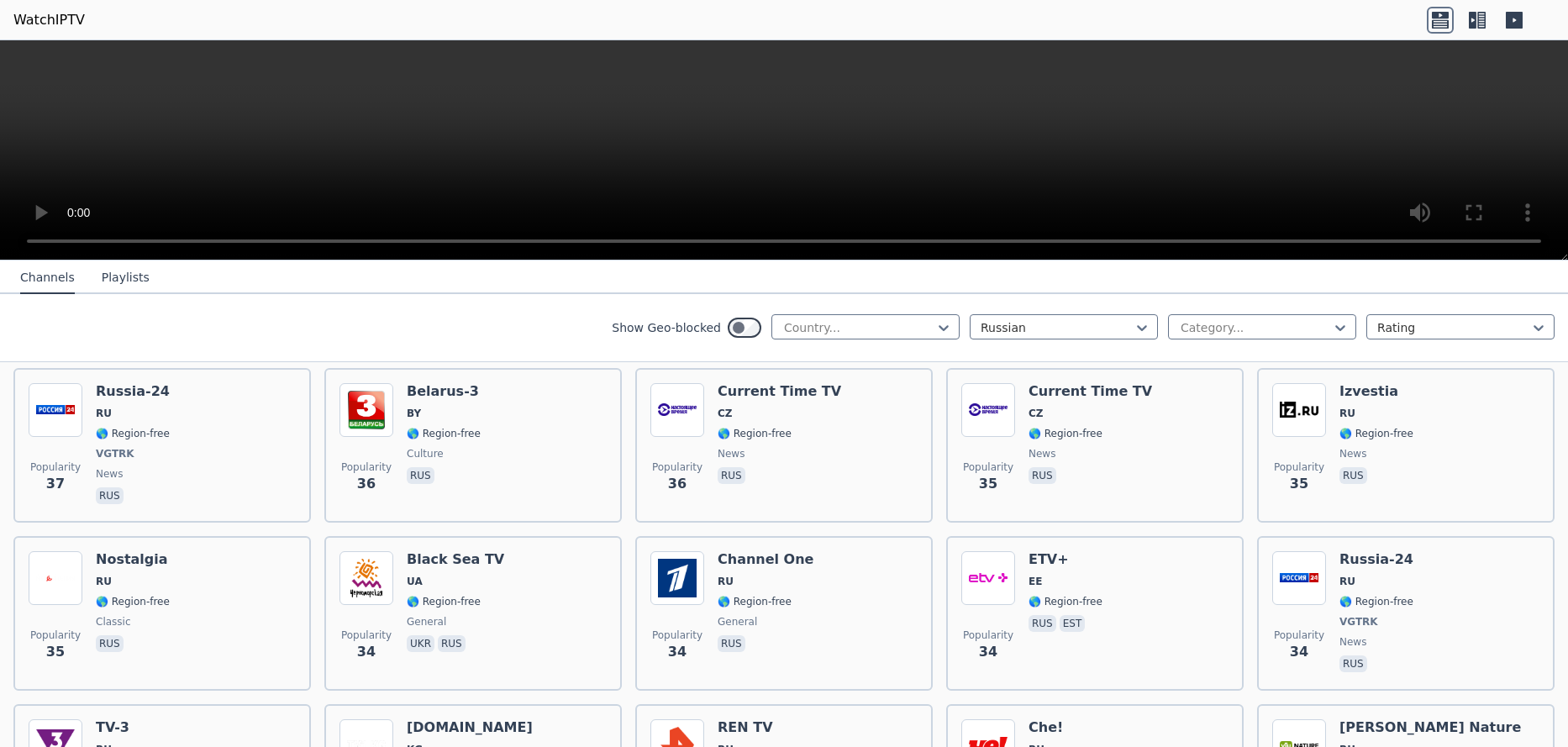
scroll to position [3447, 0]
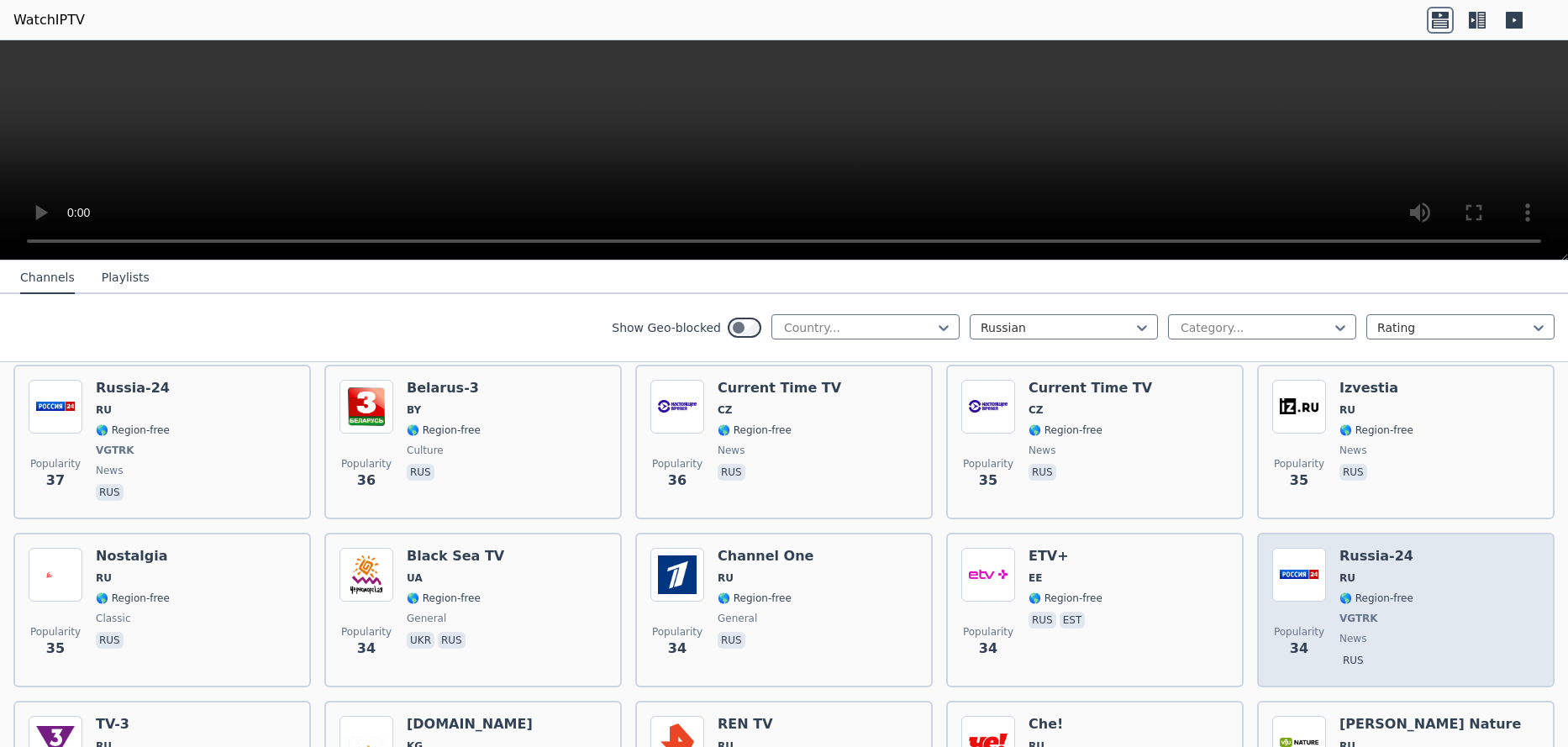
click at [1370, 548] on div "Russia-24 RU 🌎 Region-free VGTRK news rus" at bounding box center [1376, 611] width 74 height 125
click at [1365, 548] on div "Russia-24 RU 🌎 Region-free VGTRK news rus" at bounding box center [1376, 611] width 74 height 125
click at [1367, 552] on div "Russia-24 RU 🌎 Region-free VGTRK news rus" at bounding box center [1376, 611] width 74 height 125
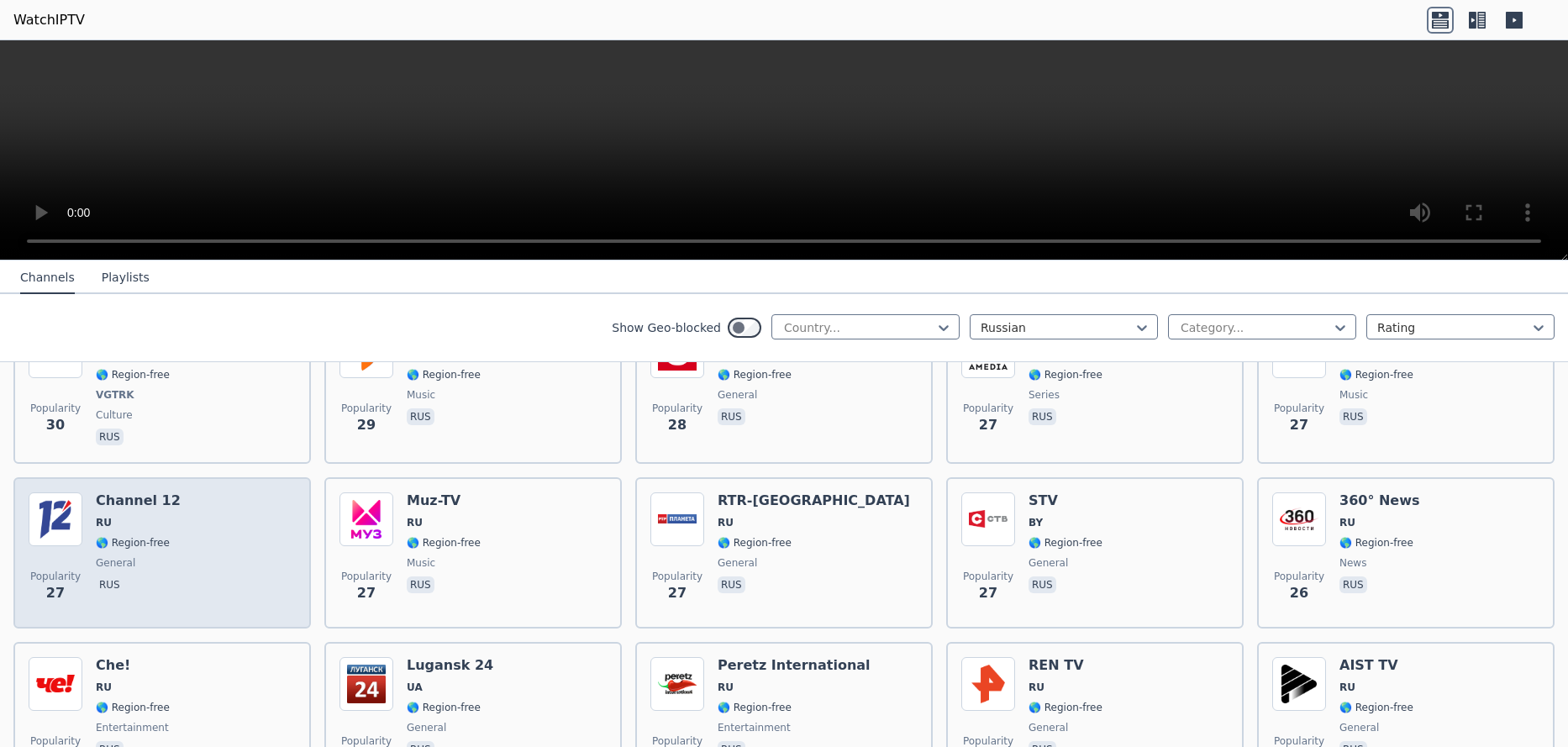
scroll to position [4203, 0]
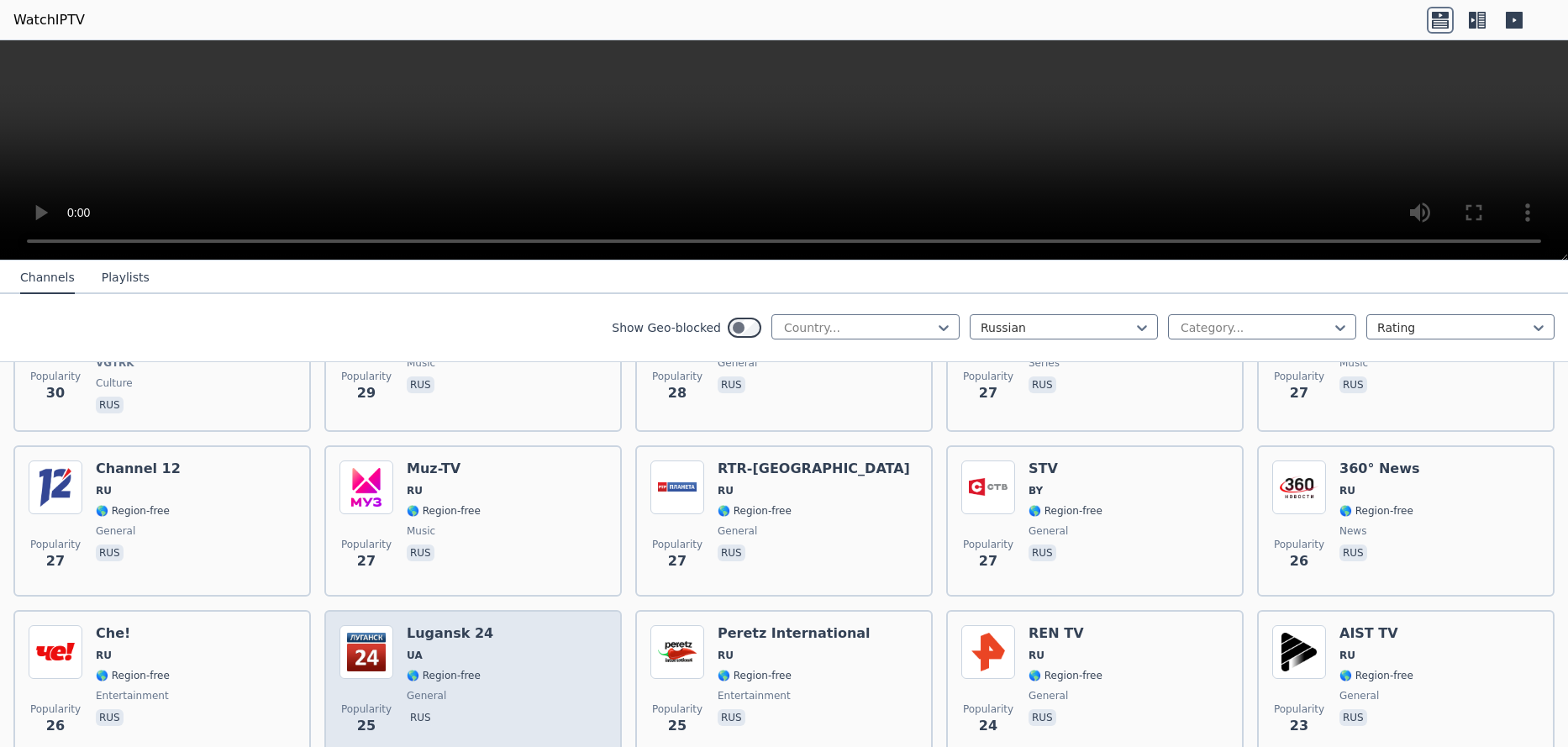
click at [441, 670] on span "🌎 Region-free" at bounding box center [443, 676] width 74 height 13
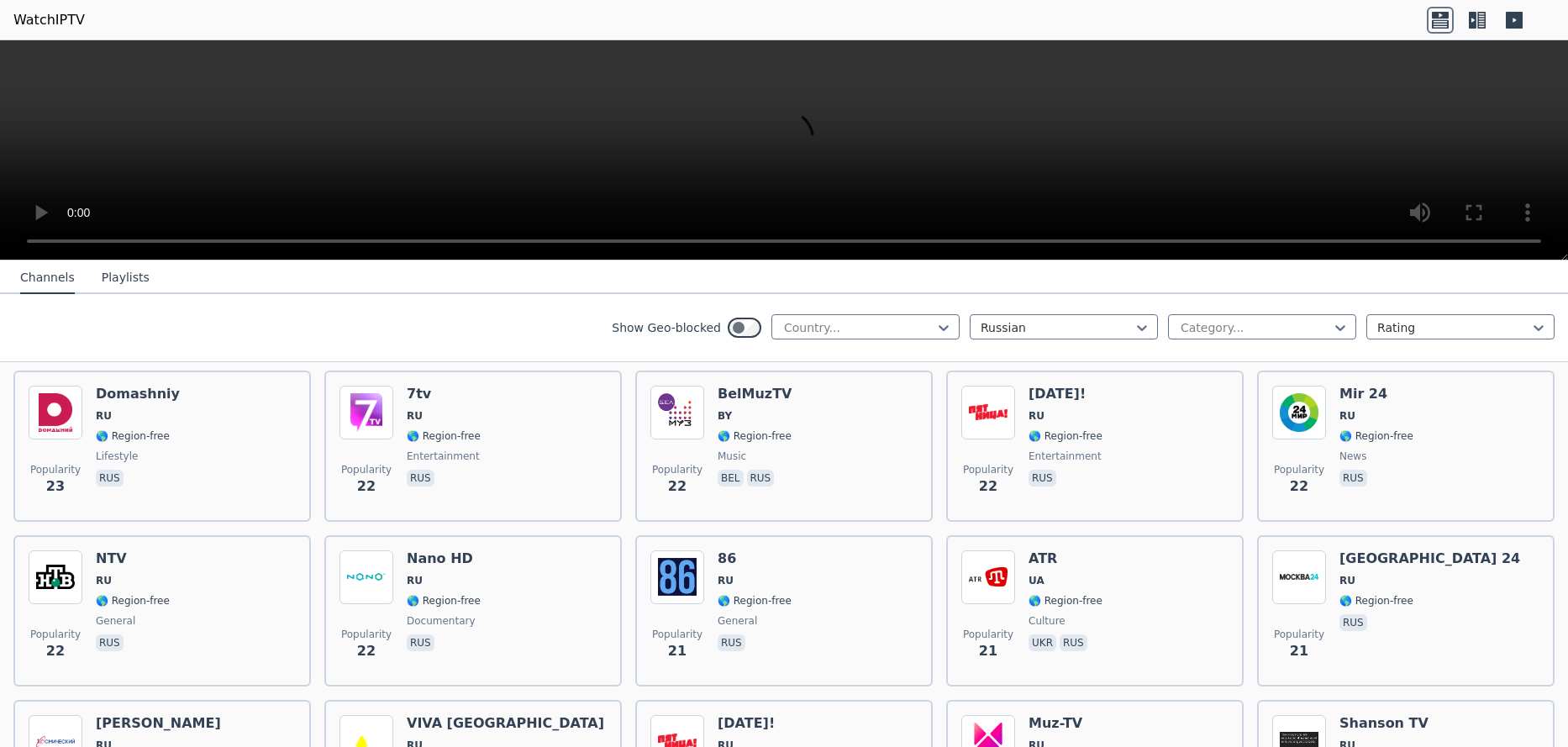
scroll to position [4624, 0]
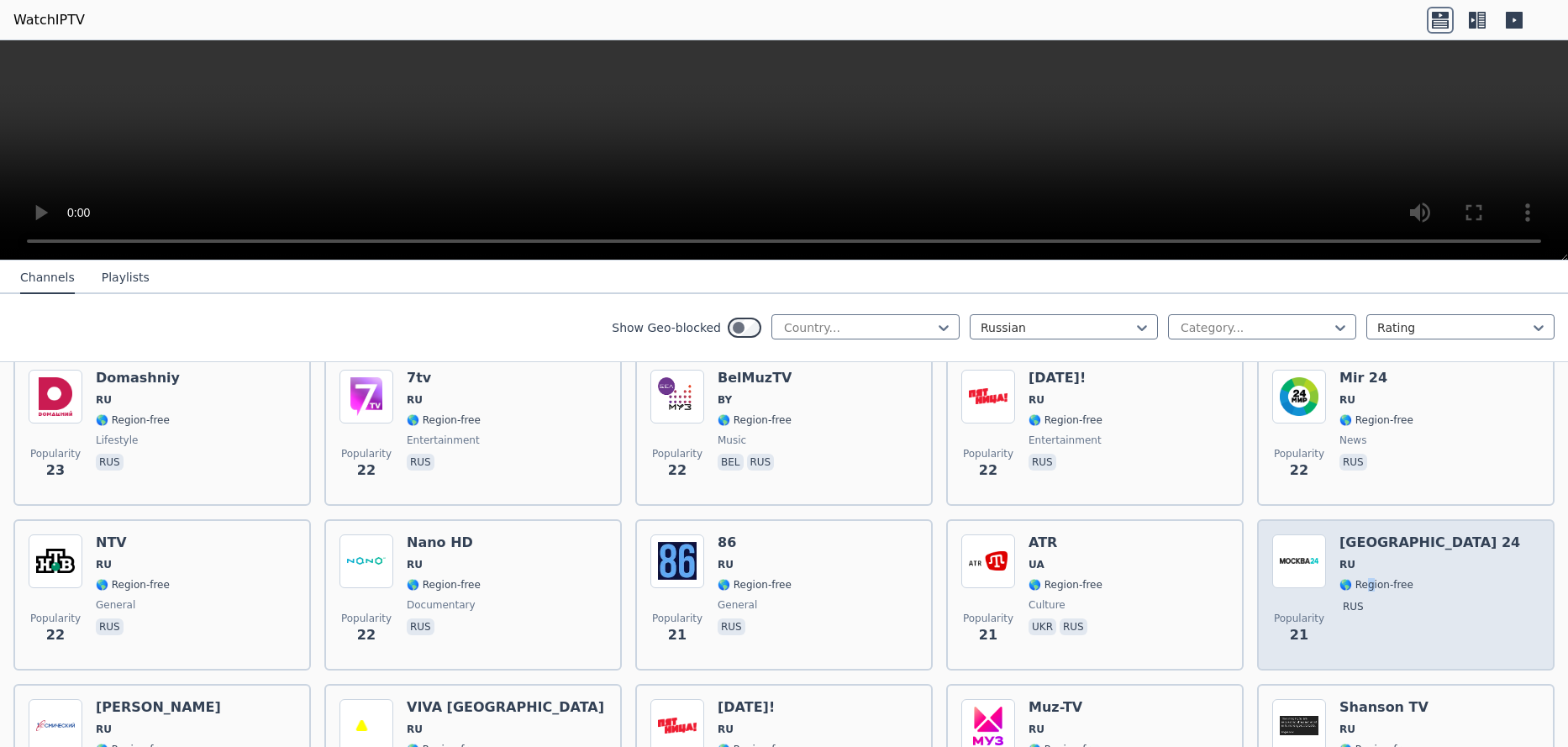
click at [1358, 579] on span "🌎 Region-free" at bounding box center [1376, 585] width 74 height 13
click at [1339, 579] on span "🌎 Region-free" at bounding box center [1376, 585] width 74 height 13
click at [1289, 535] on img at bounding box center [1299, 562] width 53 height 53
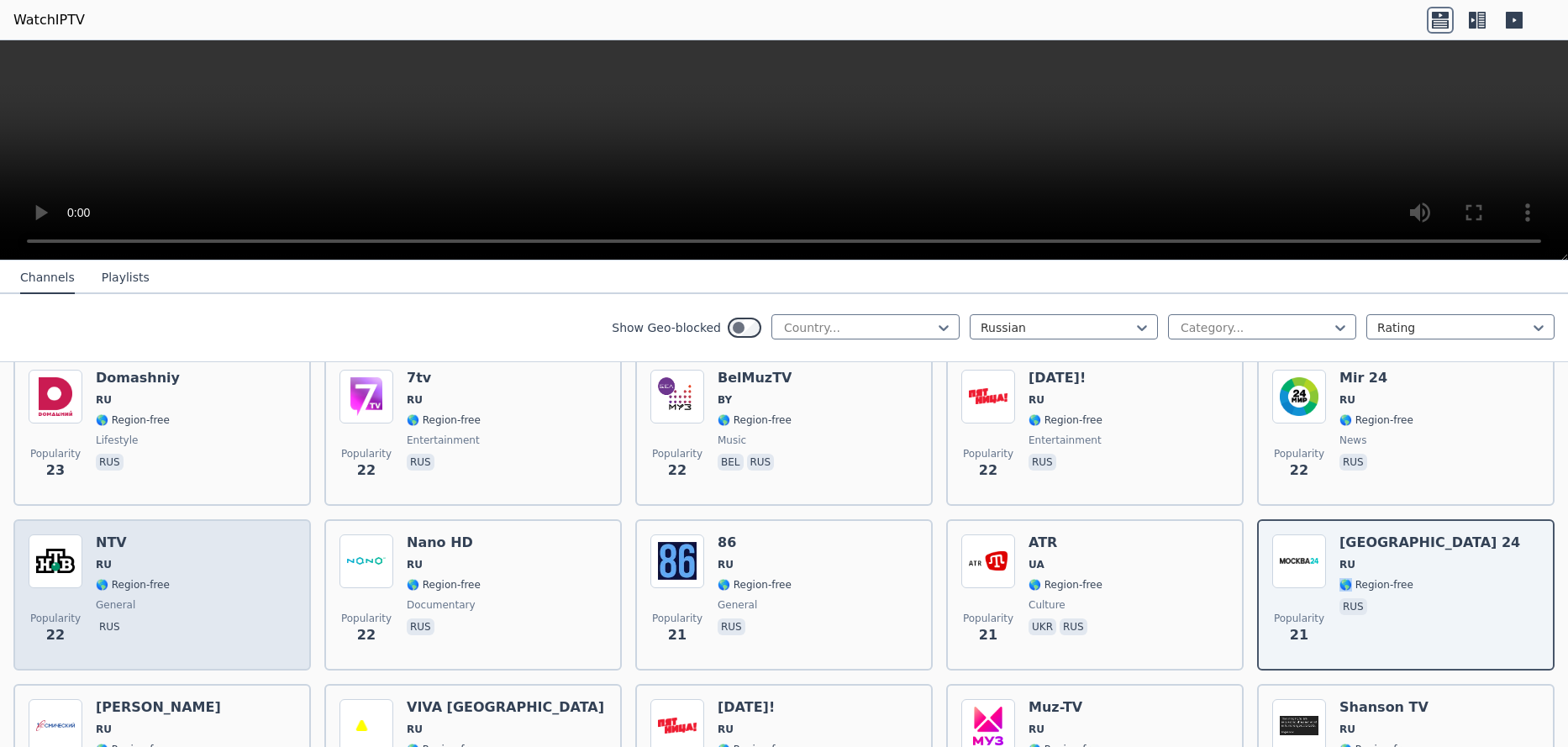
click at [67, 535] on img at bounding box center [55, 562] width 53 height 53
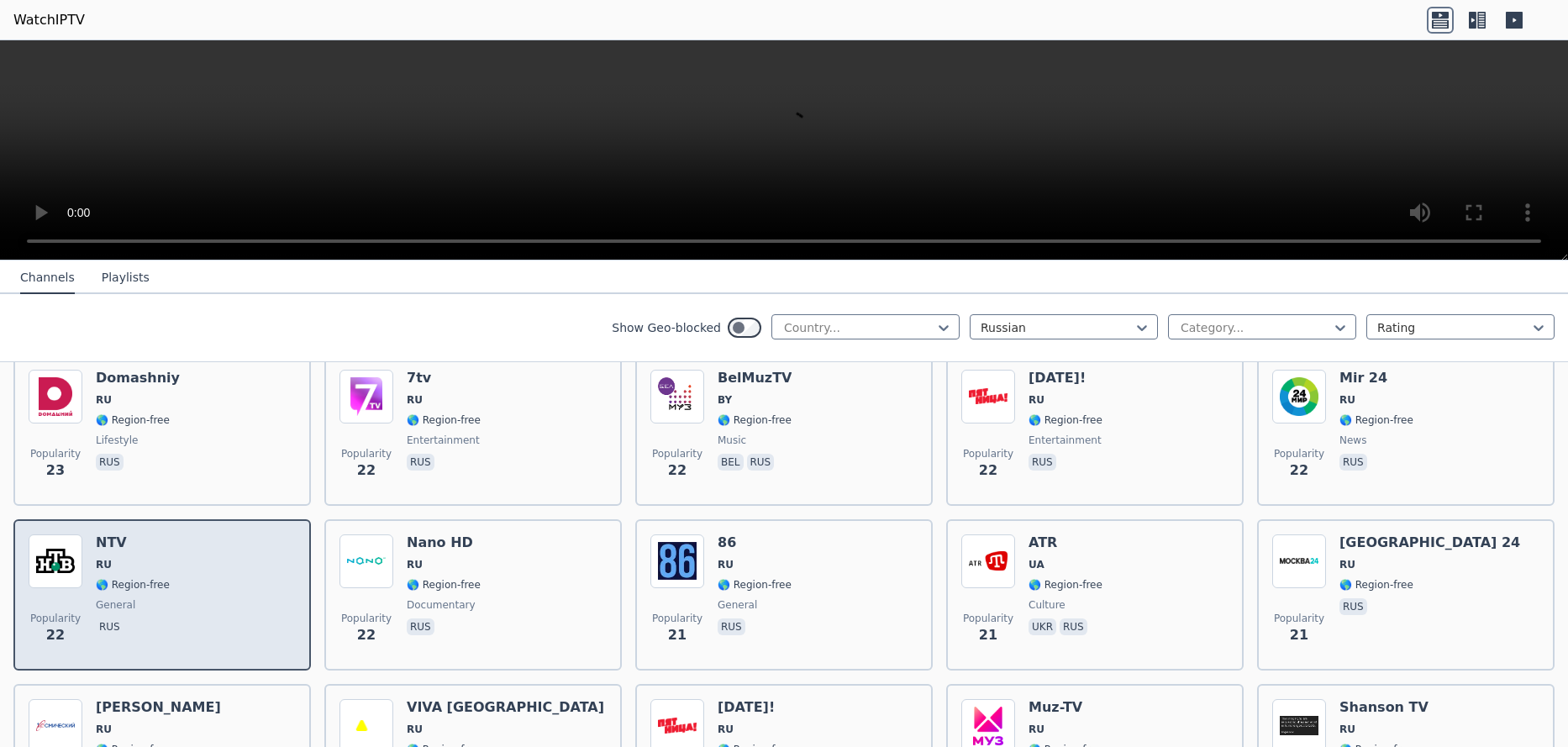
click at [135, 579] on span "🌎 Region-free" at bounding box center [133, 585] width 74 height 13
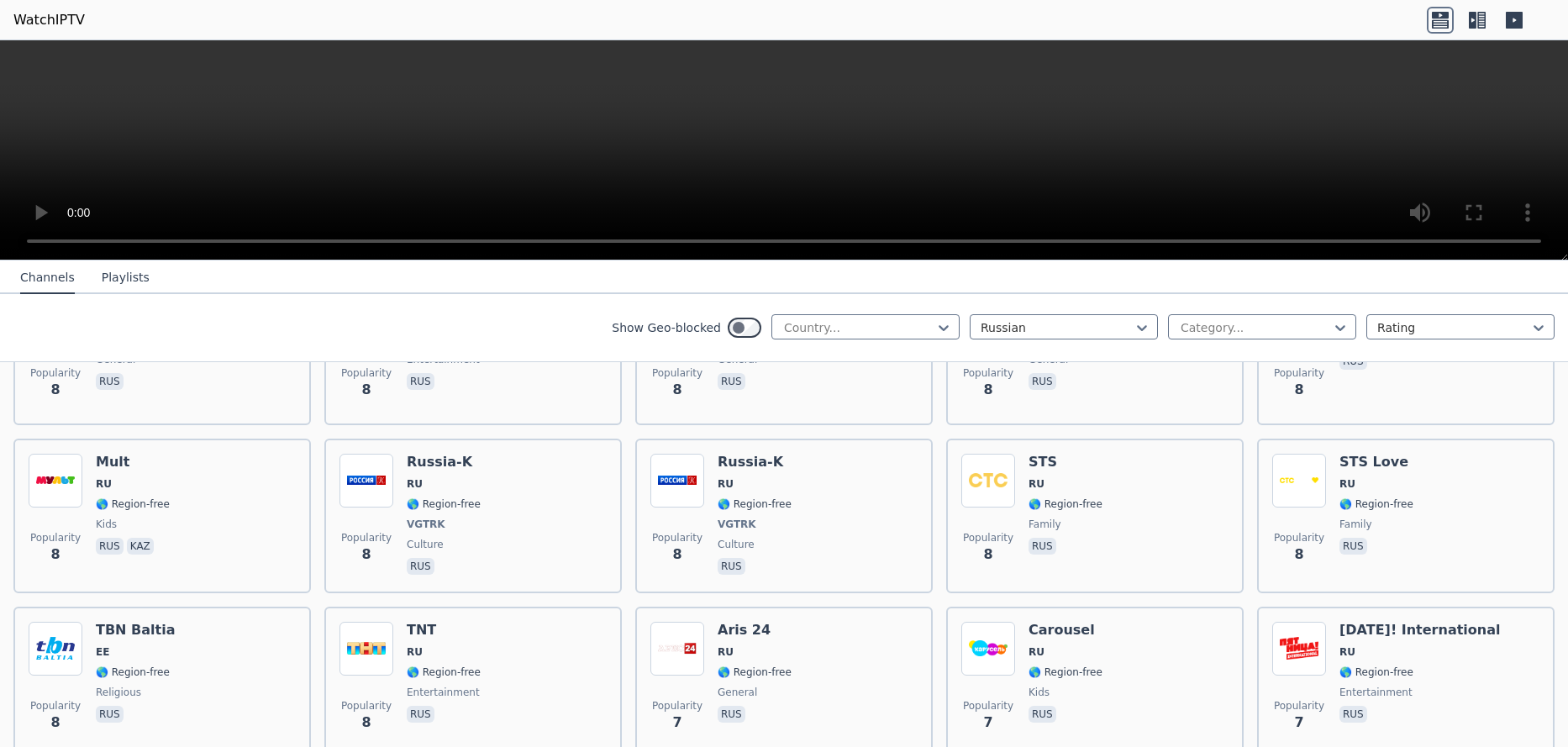
scroll to position [8179, 0]
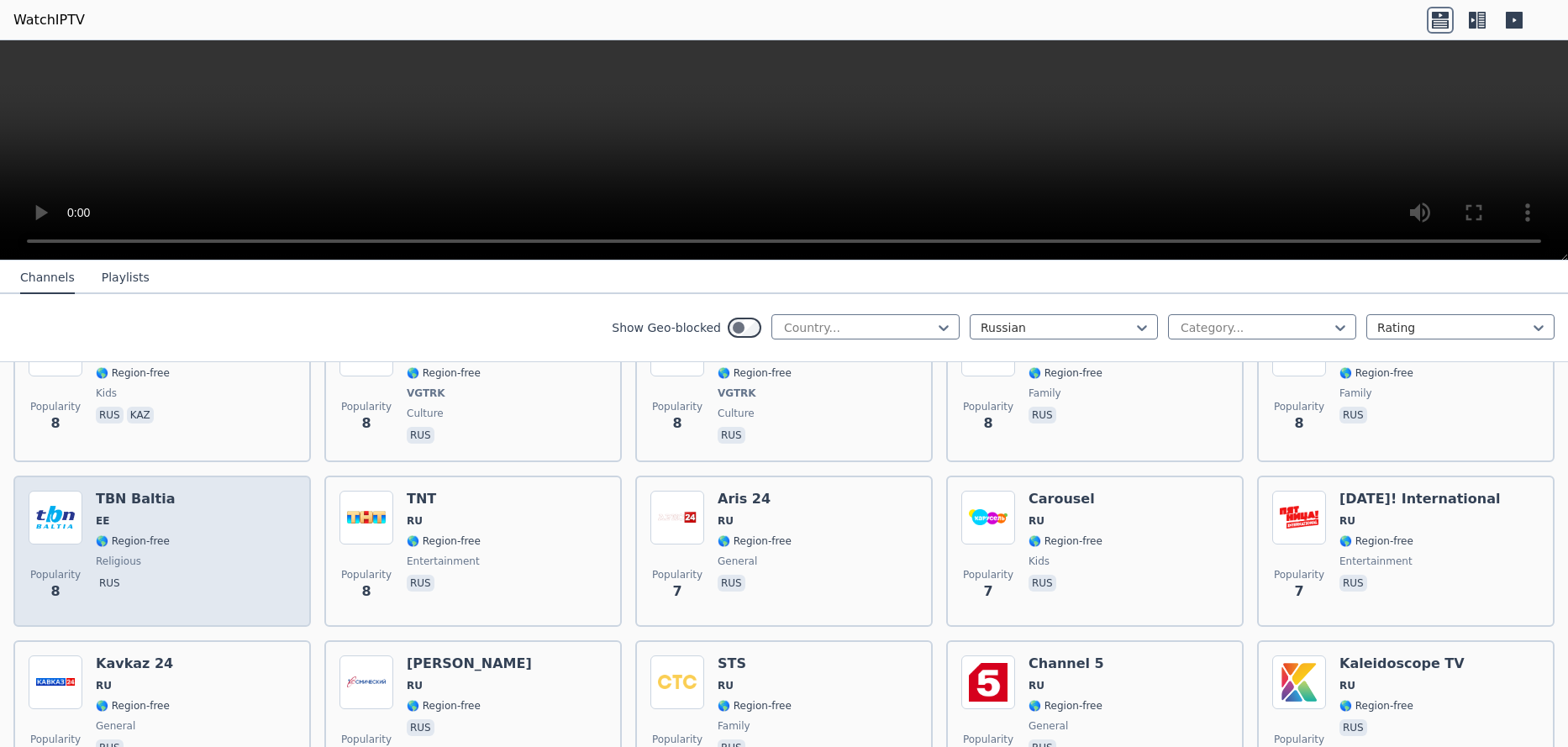
click at [104, 491] on div "TBN Baltia EE 🌎 Region-free religious rus" at bounding box center [135, 551] width 79 height 121
